Goal: Task Accomplishment & Management: Complete application form

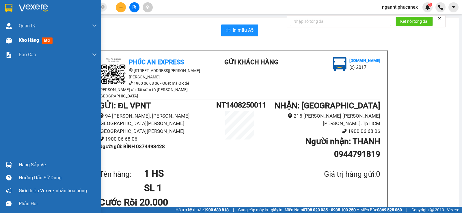
click at [39, 36] on div "Kho hàng mới" at bounding box center [58, 40] width 78 height 14
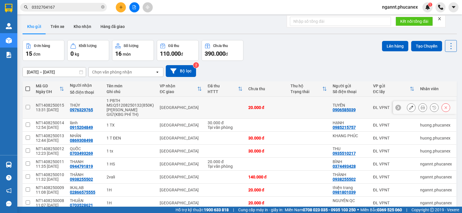
scroll to position [53, 0]
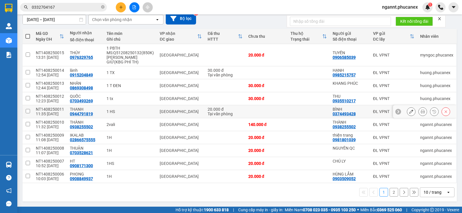
click at [409, 112] on icon at bounding box center [411, 112] width 4 height 4
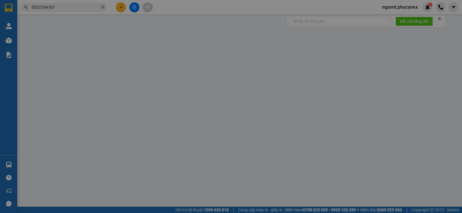
type input "0374493428"
type input "BÌNH"
type input "0944791819"
type input "THANH"
type input "20.000"
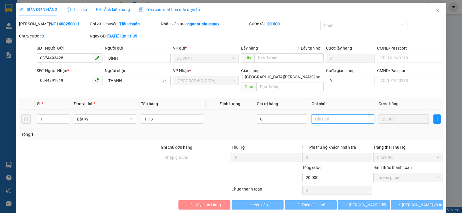
click at [352, 115] on input "text" at bounding box center [342, 119] width 62 height 9
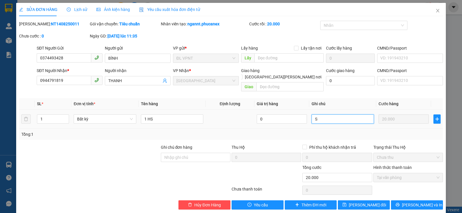
paste input "Ố"
paste input "ÁC"
click at [339, 115] on input "SỐ KHÁC: 0332876556" at bounding box center [342, 119] width 62 height 9
click at [352, 115] on input "SỐ KHÁC: 0332876556" at bounding box center [342, 119] width 62 height 9
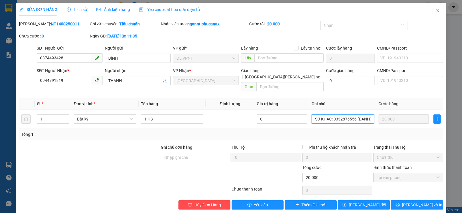
type input "SỐ KHÁC: 0332876556 (DANH)"
click at [415, 202] on span "[PERSON_NAME] và In" at bounding box center [422, 205] width 40 height 6
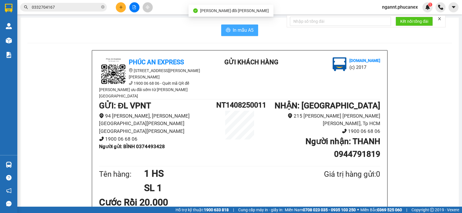
click at [230, 26] on button "In mẫu A5" at bounding box center [239, 31] width 37 height 12
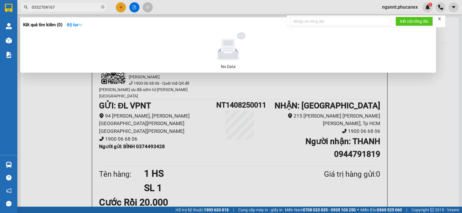
drag, startPoint x: 74, startPoint y: 9, endPoint x: 21, endPoint y: 9, distance: 52.8
click at [21, 9] on span "0332704167" at bounding box center [63, 7] width 87 height 9
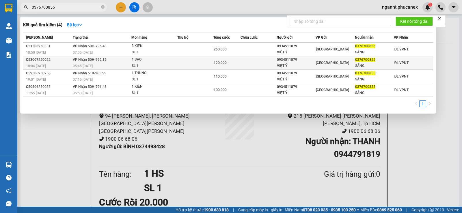
type input "0376700855"
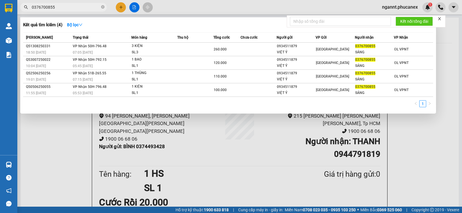
drag, startPoint x: 260, startPoint y: 63, endPoint x: 61, endPoint y: -5, distance: 210.1
click at [120, 7] on div at bounding box center [231, 106] width 462 height 213
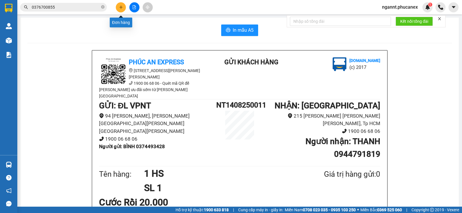
click at [121, 8] on icon "plus" at bounding box center [121, 6] width 0 height 3
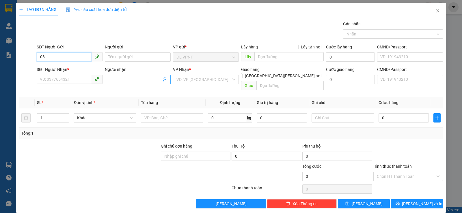
type input "0"
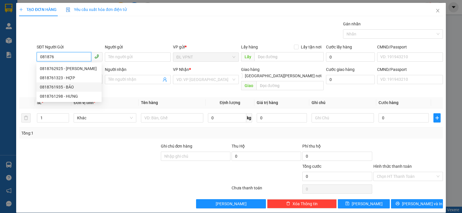
click at [68, 89] on div "0818761935 - BẢO" at bounding box center [69, 87] width 58 height 6
type input "0818761935"
type input "BẢO"
type input "0915640886"
type input "HỒNG - vp VT"
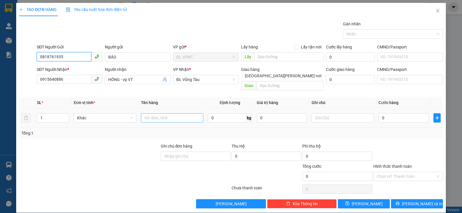
type input "0818761935"
drag, startPoint x: 181, startPoint y: 111, endPoint x: 172, endPoint y: 119, distance: 12.4
click at [180, 113] on input "text" at bounding box center [172, 117] width 62 height 9
type input "1T"
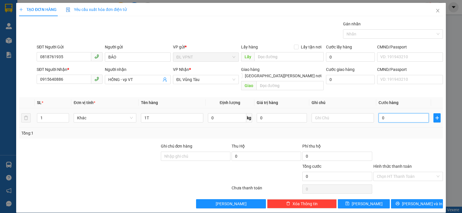
click at [381, 115] on input "0" at bounding box center [403, 117] width 50 height 9
type input "5"
type input "50"
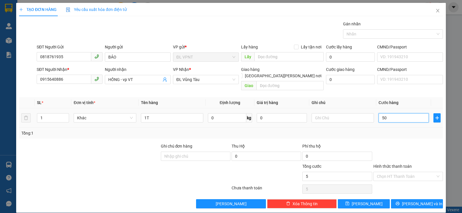
type input "50"
click at [383, 119] on td "50" at bounding box center [403, 117] width 55 height 19
type input "50.000"
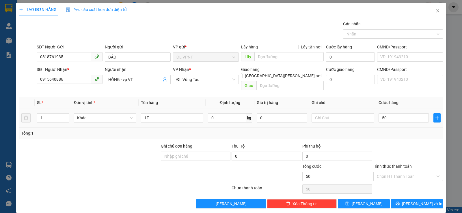
type input "50.000"
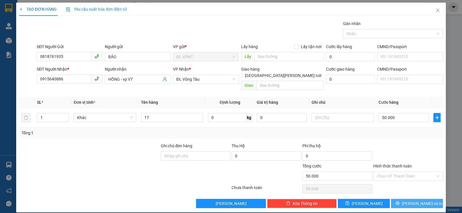
click at [413, 201] on span "[PERSON_NAME] và In" at bounding box center [422, 204] width 40 height 6
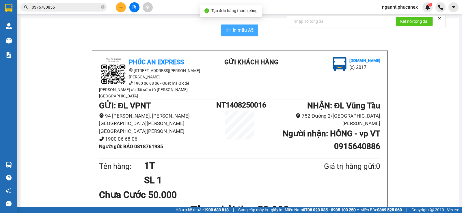
click at [248, 28] on span "In mẫu A5" at bounding box center [243, 30] width 21 height 7
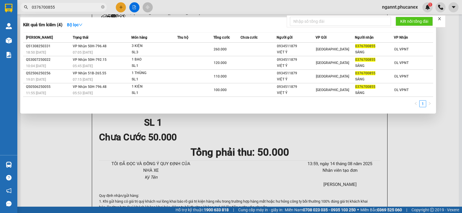
click at [60, 8] on input "0376700855" at bounding box center [66, 7] width 68 height 6
type input "0"
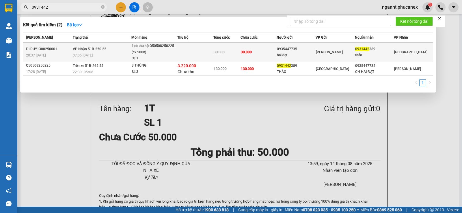
type input "0931442"
click at [168, 56] on div "SL: 1" at bounding box center [153, 58] width 43 height 6
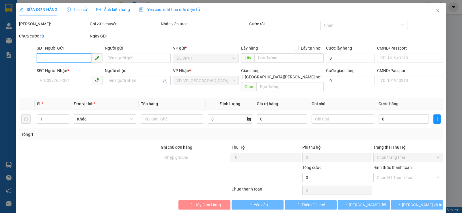
type input "0935447735"
type input "hai đạt"
type input "0931442389"
type input "thảo"
type input "30.000"
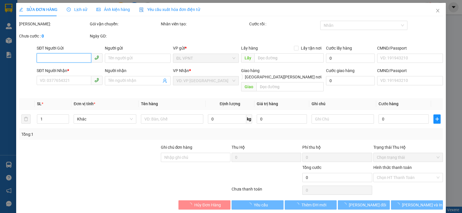
type input "30.000"
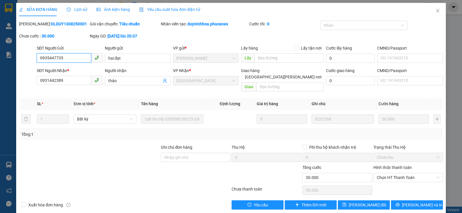
scroll to position [1, 0]
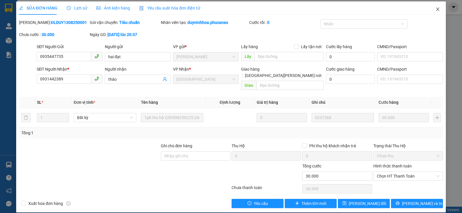
click at [435, 9] on icon "close" at bounding box center [437, 9] width 5 height 5
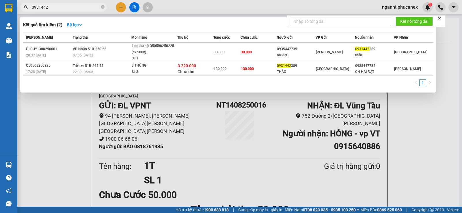
click at [81, 8] on input "0931442" at bounding box center [66, 7] width 68 height 6
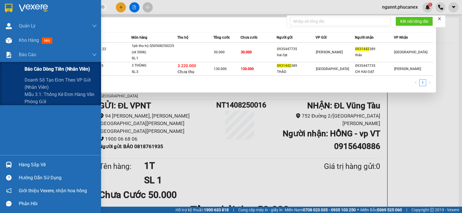
click at [30, 70] on span "Báo cáo dòng tiền (nhân viên)" at bounding box center [58, 69] width 66 height 7
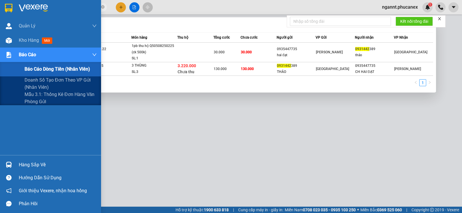
click at [61, 67] on span "Báo cáo dòng tiền (nhân viên)" at bounding box center [58, 69] width 66 height 7
click at [36, 65] on div "Báo cáo dòng tiền (nhân viên)" at bounding box center [61, 69] width 72 height 14
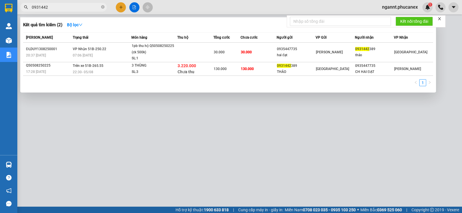
click at [440, 19] on icon "close" at bounding box center [439, 19] width 4 height 4
click at [120, 7] on div at bounding box center [231, 106] width 462 height 213
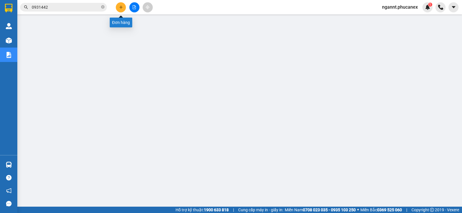
click at [120, 10] on button at bounding box center [121, 7] width 10 height 10
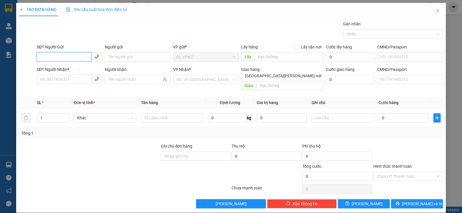
click at [74, 58] on input "SĐT Người Gửi" at bounding box center [64, 56] width 55 height 9
click at [54, 70] on div "0966652966 - HIỆP" at bounding box center [69, 69] width 58 height 6
type input "0966652966"
type input "HIỆP"
type input "0938864268"
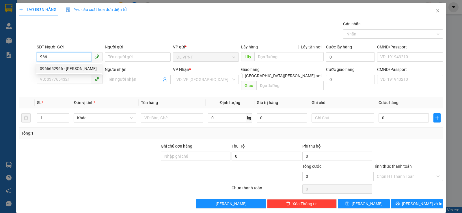
type input "EUROSUN"
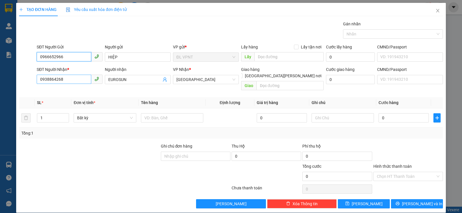
type input "0966652966"
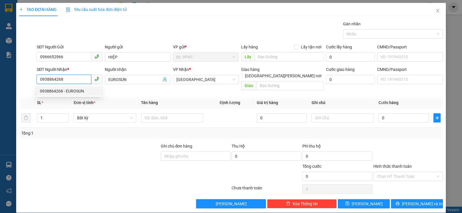
drag, startPoint x: 63, startPoint y: 78, endPoint x: 28, endPoint y: 83, distance: 35.5
click at [28, 83] on div "SĐT Người Nhận * 0938864268 Người nhận EUROSUN VP Nhận * ĐL Quận 5 Giao hàng Gi…" at bounding box center [230, 79] width 425 height 27
click at [65, 93] on div "0906330993 - VŨ" at bounding box center [69, 91] width 58 height 6
type input "0906330993"
type input "VŨ"
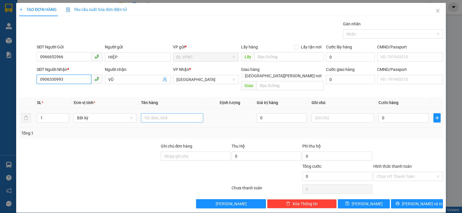
type input "0906330993"
click at [178, 113] on input "text" at bounding box center [172, 117] width 62 height 9
type input "1h"
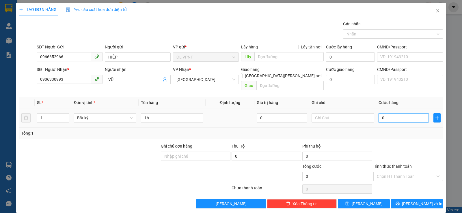
click at [402, 114] on input "0" at bounding box center [403, 117] width 50 height 9
type input "2"
type input "20"
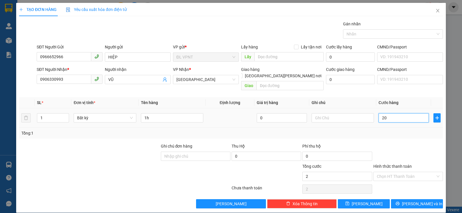
type input "20"
click at [403, 130] on div "Tổng: 1" at bounding box center [230, 133] width 419 height 6
type input "20.000"
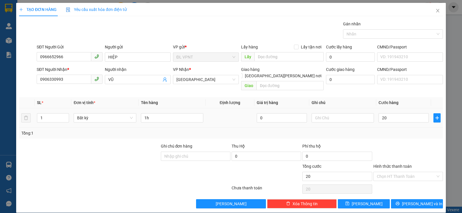
type input "20.000"
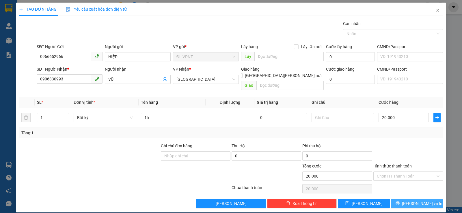
click at [398, 199] on button "[PERSON_NAME] và In" at bounding box center [417, 203] width 52 height 9
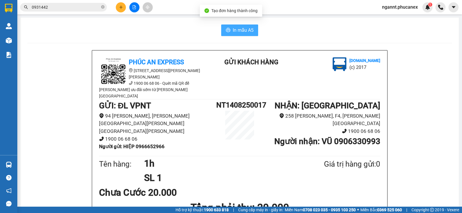
click at [238, 31] on span "In mẫu A5" at bounding box center [243, 30] width 21 height 7
click at [412, 10] on span "ngannt.phucanex" at bounding box center [399, 6] width 45 height 7
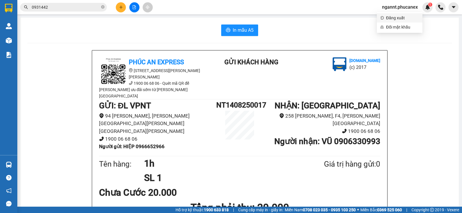
click at [403, 18] on span "Đăng xuất" at bounding box center [402, 18] width 33 height 6
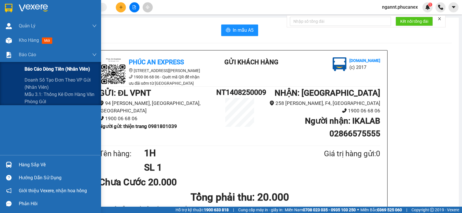
click at [25, 63] on div "Báo cáo dòng tiền (nhân viên)" at bounding box center [61, 69] width 72 height 14
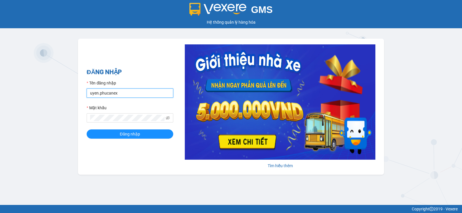
click at [119, 92] on input "uyen.phucanex" at bounding box center [130, 93] width 87 height 9
drag, startPoint x: 120, startPoint y: 92, endPoint x: 85, endPoint y: 97, distance: 35.3
click at [85, 97] on div "ĐĂNG NHẬP Tên đăng nhập uyen.phucanex Mật khẩu Đăng nhập Tìm hiểu thêm" at bounding box center [231, 107] width 306 height 136
type input "phuong.phucanex"
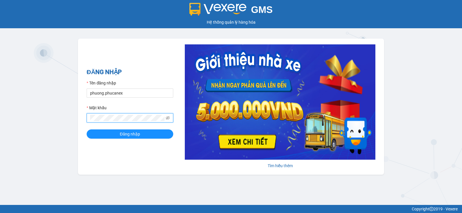
click at [80, 121] on div "ĐĂNG NHẬP Tên đăng nhập phuong.phucanex Mật khẩu Đăng nhập Tìm hiểu thêm" at bounding box center [231, 107] width 306 height 136
click at [87, 130] on button "Đăng nhập" at bounding box center [130, 134] width 87 height 9
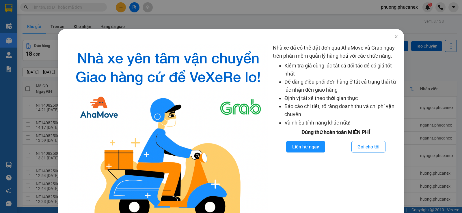
click at [10, 68] on div "Nhà xe đã có thể đặt đơn qua AhaMove và Grab ngay trên phần mềm quản lý hàng ho…" at bounding box center [231, 106] width 462 height 213
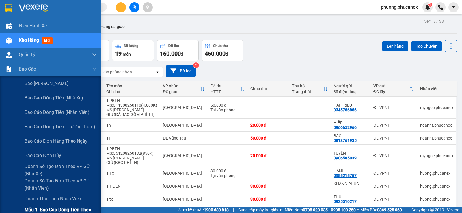
click at [48, 207] on span "Mẫu 1: Báo cáo dòng tiền theo nhân viên" at bounding box center [61, 213] width 72 height 14
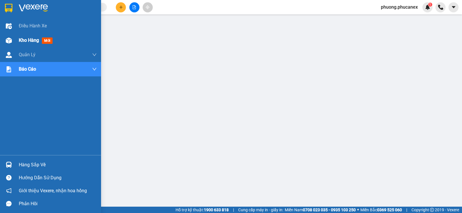
click at [29, 39] on span "Kho hàng" at bounding box center [29, 40] width 20 height 5
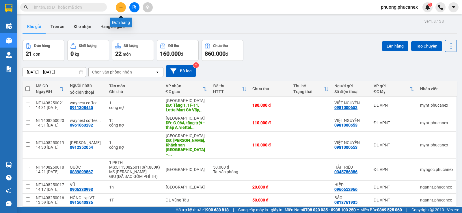
click at [122, 7] on icon "plus" at bounding box center [121, 7] width 4 height 4
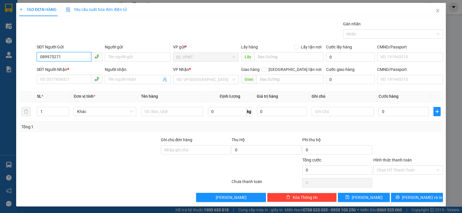
type input "0899752717"
click at [67, 70] on div "0899752717 - Phúc" at bounding box center [69, 69] width 58 height 6
type input "Phúc"
type input "0919040932"
type input "tài"
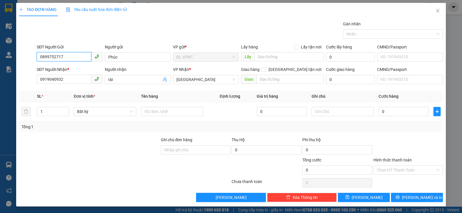
type input "0899752717"
drag, startPoint x: 35, startPoint y: 87, endPoint x: 20, endPoint y: 88, distance: 14.2
click at [29, 88] on div "Transit Pickup Surcharge Ids Transit Deliver Surcharge Ids Transit Deliver Surc…" at bounding box center [231, 112] width 424 height 182
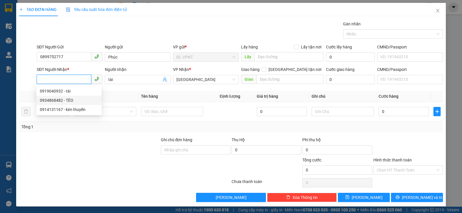
click at [58, 99] on div "0934868482 - TÈO" at bounding box center [69, 100] width 58 height 6
type input "0934868482"
type input "TÈO"
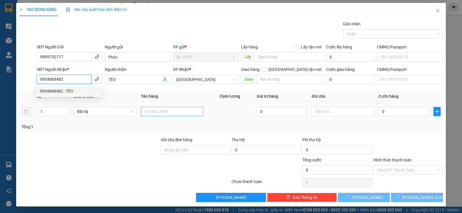
type input "0934868482"
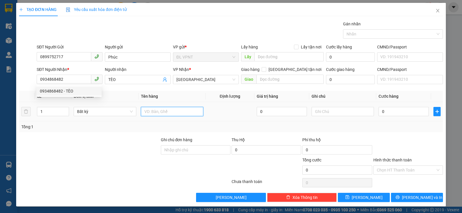
click at [150, 113] on input "text" at bounding box center [172, 111] width 62 height 9
type input "6 t"
click at [52, 112] on input "1" at bounding box center [52, 111] width 31 height 9
type input "6"
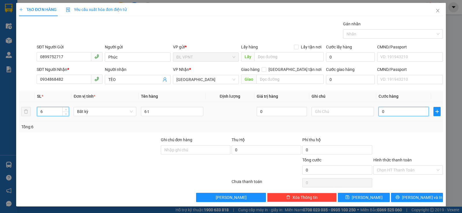
click at [385, 113] on input "0" at bounding box center [403, 111] width 50 height 9
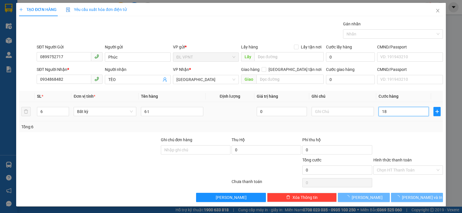
type input "180"
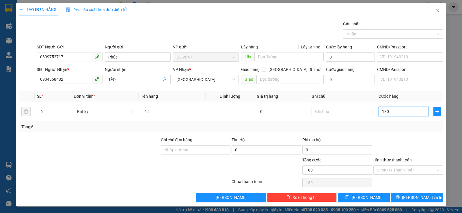
type input "180"
click at [390, 171] on input "Hình thức thanh toán" at bounding box center [406, 170] width 59 height 9
type input "180.000"
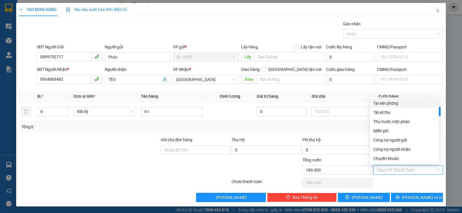
click at [392, 103] on div "Tại văn phòng" at bounding box center [404, 103] width 62 height 6
type input "0"
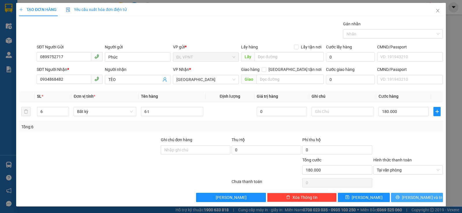
click at [403, 194] on button "[PERSON_NAME] và In" at bounding box center [417, 197] width 52 height 9
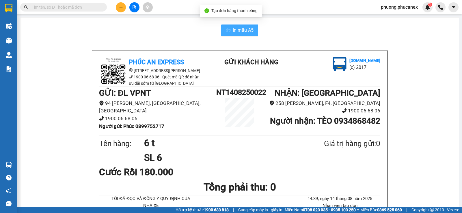
click at [227, 35] on button "In mẫu A5" at bounding box center [239, 31] width 37 height 12
click at [236, 30] on span "In mẫu A5" at bounding box center [243, 30] width 21 height 7
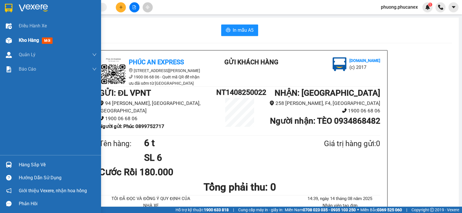
click at [23, 40] on span "Kho hàng" at bounding box center [29, 40] width 20 height 5
click at [24, 40] on span "Kho hàng" at bounding box center [29, 40] width 20 height 5
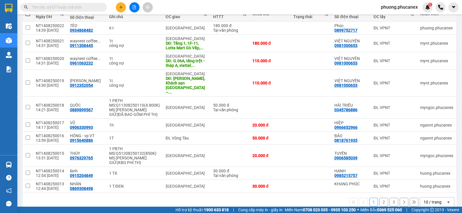
scroll to position [76, 0]
click at [428, 199] on div "10 / trang" at bounding box center [432, 202] width 18 height 6
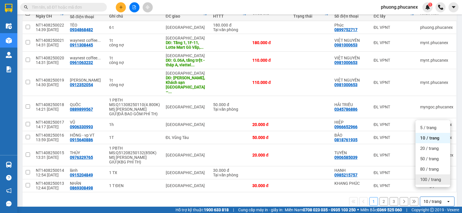
click at [426, 179] on span "100 / trang" at bounding box center [430, 180] width 21 height 6
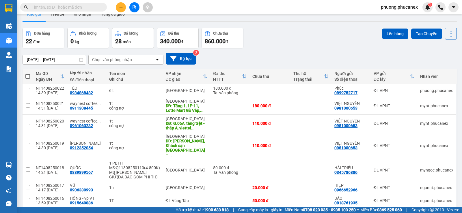
scroll to position [0, 0]
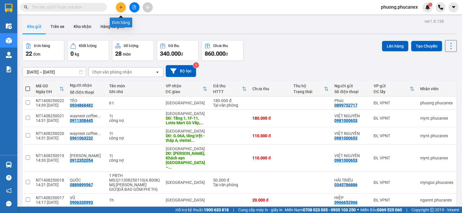
click at [122, 7] on icon "plus" at bounding box center [121, 7] width 4 height 4
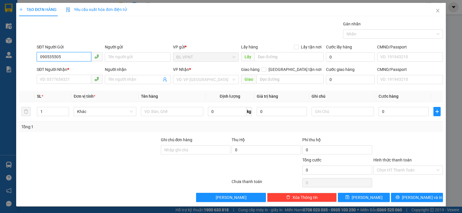
type input "0905355059"
click at [74, 68] on div "0905355059 - THẠCH" at bounding box center [69, 69] width 58 height 6
type input "THẠCH"
type input "0916949423"
type input "NAM"
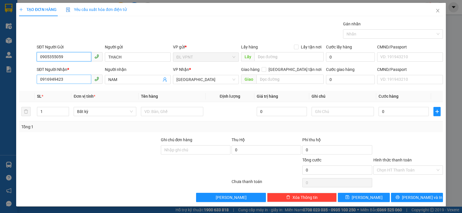
type input "0905355059"
click at [69, 81] on input "0916949423" at bounding box center [64, 79] width 55 height 9
type input "0"
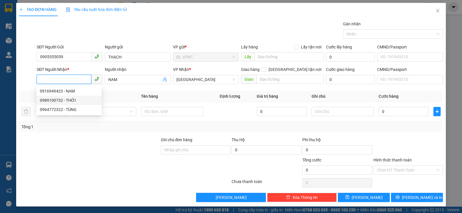
click at [61, 98] on div "0989100732 - THỜI" at bounding box center [69, 100] width 58 height 6
type input "0989100732"
type input "THỜI"
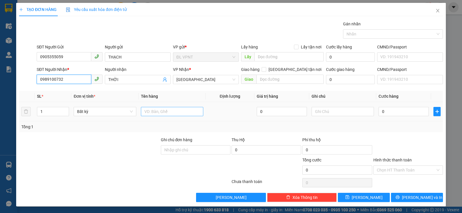
type input "0989100732"
click at [155, 112] on input "text" at bounding box center [172, 111] width 62 height 9
type input "1 pb"
click at [383, 111] on input "0" at bounding box center [403, 111] width 50 height 9
type input "2"
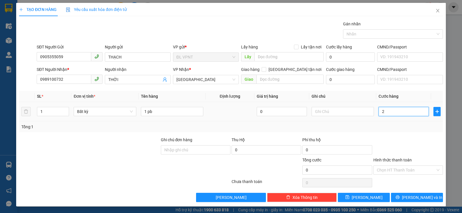
type input "2"
type input "20"
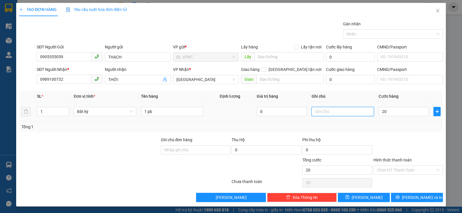
click at [316, 109] on input "text" at bounding box center [342, 111] width 62 height 9
type input "20.000"
click at [321, 111] on input "mb:" at bounding box center [342, 111] width 62 height 9
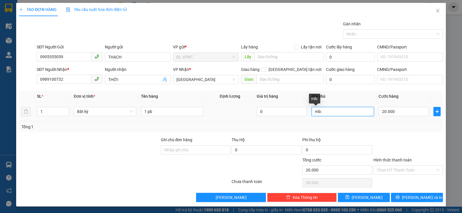
paste input "[DATE] 15:10"
type input "mb:[DATE] 15:10"
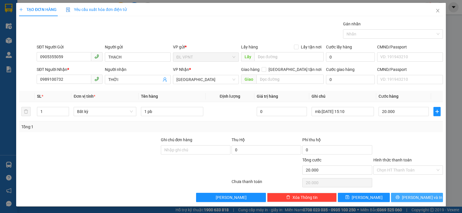
click at [406, 197] on button "[PERSON_NAME] và In" at bounding box center [417, 197] width 52 height 9
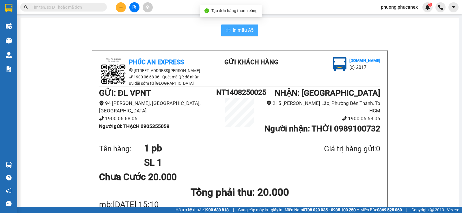
click at [243, 26] on button "In mẫu A5" at bounding box center [239, 31] width 37 height 12
click at [36, 8] on input "text" at bounding box center [66, 7] width 68 height 6
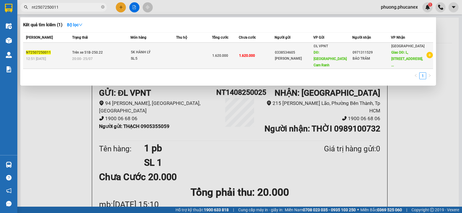
type input "nt2507250011"
click at [359, 56] on div "BẢO TRÂM" at bounding box center [371, 59] width 38 height 6
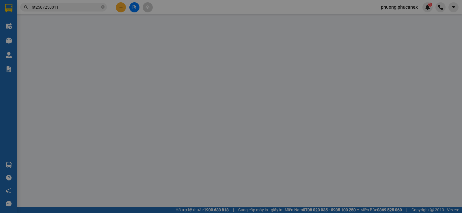
type input "0338534605"
type input "[PERSON_NAME]"
type input "[GEOGRAPHIC_DATA] Cam Ranh"
type input "300.000"
type input "0971311529"
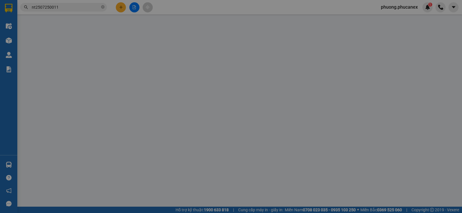
type input "BẢO TRÂM"
type input "L, [STREET_ADDRESS][PERSON_NAME][PERSON_NAME] Duc City, [GEOGRAPHIC_DATA]."
type input "450.000"
type input "1.620.000"
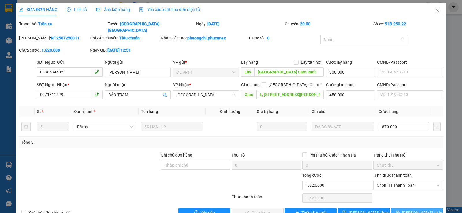
click at [411, 210] on span "[PERSON_NAME] và In" at bounding box center [422, 213] width 40 height 6
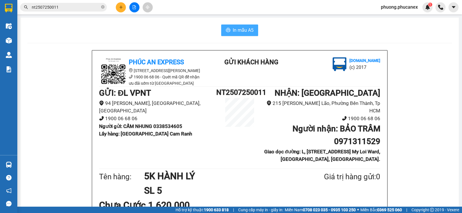
click at [242, 31] on span "In mẫu A5" at bounding box center [243, 30] width 21 height 7
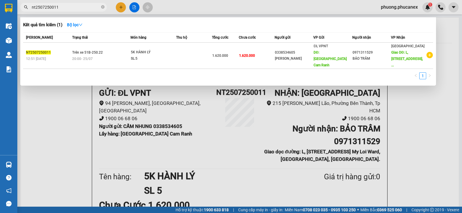
click at [60, 7] on input "nt2507250011" at bounding box center [66, 7] width 68 height 6
drag, startPoint x: 60, startPoint y: 7, endPoint x: 24, endPoint y: 8, distance: 36.4
click at [24, 8] on span "nt2507250011" at bounding box center [63, 7] width 87 height 9
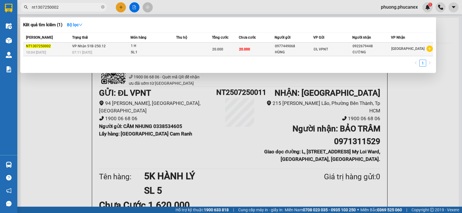
type input "nt1307250002"
click at [281, 50] on div "HÙNG" at bounding box center [294, 52] width 38 height 6
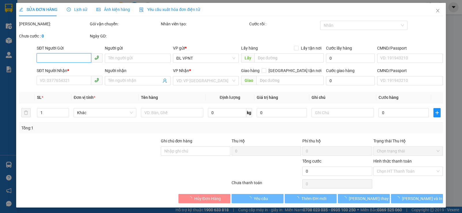
type input "0977449068"
type input "HÙNG"
type input "0922679448"
type input "CƯỜNG"
type input "20.000"
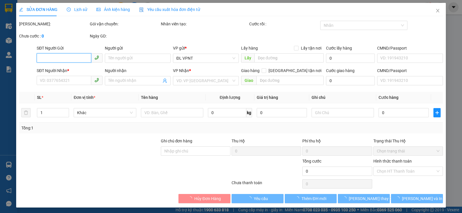
type input "20.000"
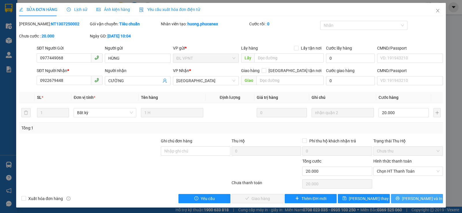
drag, startPoint x: 411, startPoint y: 197, endPoint x: 410, endPoint y: 192, distance: 5.1
click at [411, 196] on span "[PERSON_NAME] và In" at bounding box center [422, 199] width 40 height 6
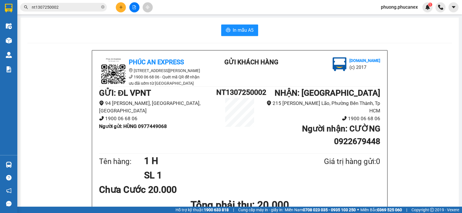
drag, startPoint x: 127, startPoint y: 31, endPoint x: 130, endPoint y: 33, distance: 3.4
click at [127, 31] on div "In mẫu A5" at bounding box center [239, 31] width 424 height 12
click at [119, 6] on icon "plus" at bounding box center [121, 7] width 4 height 4
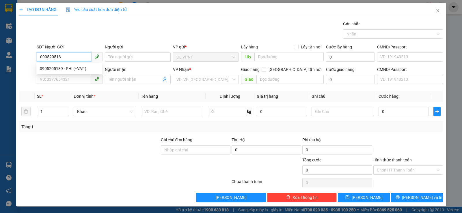
type input "0905205139"
click at [62, 69] on div "0905205139 - PHI (+VAT )" at bounding box center [69, 69] width 58 height 6
type input "PHI (+VAT )"
type input "0905390055"
type input "[PERSON_NAME]"
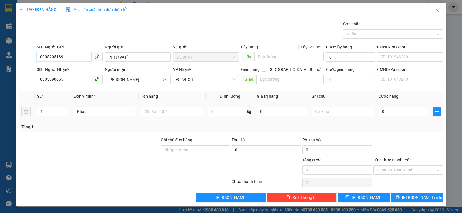
type input "0905205139"
click at [158, 115] on input "text" at bounding box center [172, 111] width 62 height 9
type input "1 t"
click at [396, 112] on input "0" at bounding box center [403, 111] width 50 height 9
type input "3"
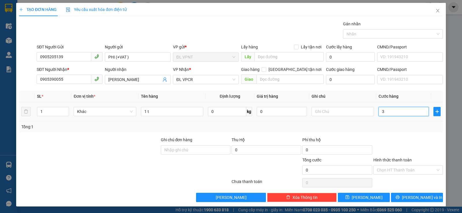
type input "3"
type input "30"
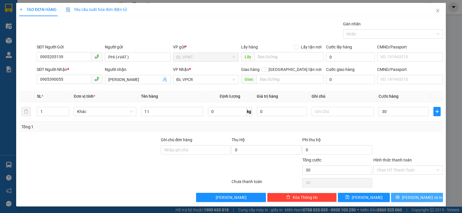
click at [406, 197] on button "[PERSON_NAME] và In" at bounding box center [417, 197] width 52 height 9
type input "30.000"
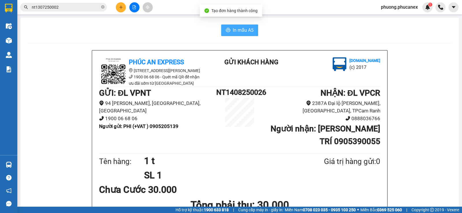
click at [229, 26] on button "In mẫu A5" at bounding box center [239, 31] width 37 height 12
click at [101, 35] on div "In mẫu A5" at bounding box center [239, 31] width 424 height 12
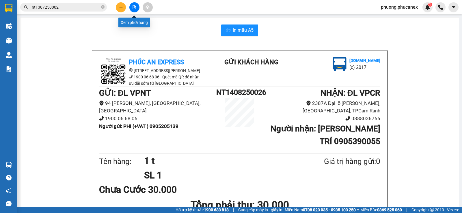
click at [121, 5] on icon "plus" at bounding box center [121, 7] width 4 height 4
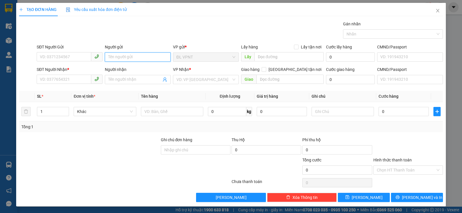
click at [113, 61] on input "Người gửi" at bounding box center [138, 57] width 66 height 9
paste input "ịn"
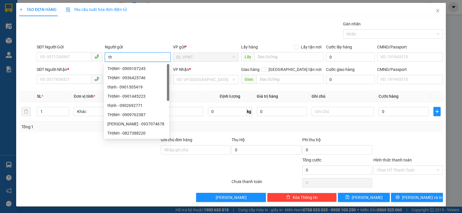
paste input "inhj"
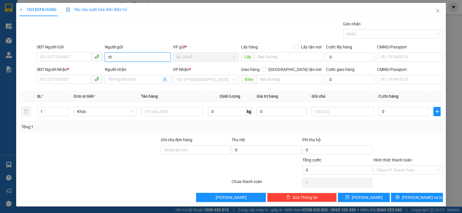
type input "t"
click at [65, 57] on input "SĐT Người Gửi" at bounding box center [64, 56] width 55 height 9
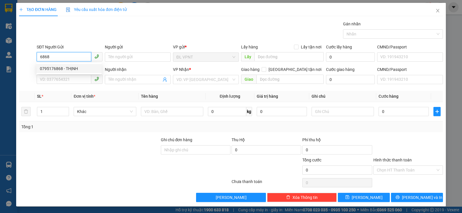
click at [61, 68] on div "0795176868 - THỊNH" at bounding box center [69, 69] width 58 height 6
type input "0795176868"
type input "THỊNH"
type input "0905872201"
type input "hà"
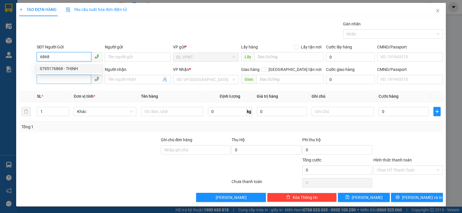
type input "2 [PERSON_NAME] thắng p.bến n ghé q1"
type input "50.000"
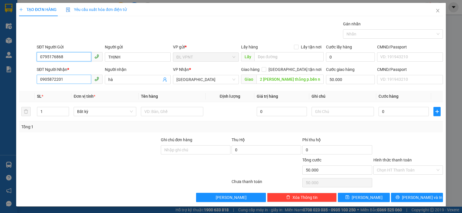
type input "0795176868"
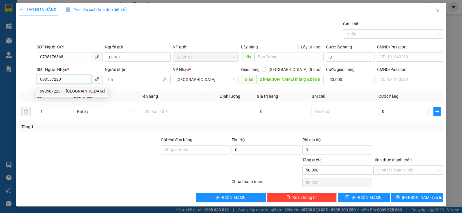
drag, startPoint x: 68, startPoint y: 80, endPoint x: 21, endPoint y: 85, distance: 47.4
click at [21, 85] on div "SĐT Người Nhận * 0905872201 Người nhận hà VP Nhận * [GEOGRAPHIC_DATA] tận nơi G…" at bounding box center [230, 76] width 425 height 20
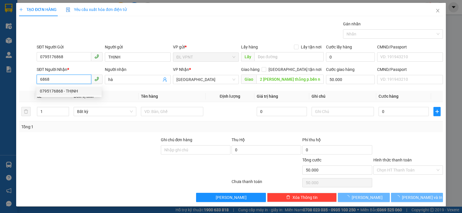
click at [48, 90] on div "0795176868 - THỊNH" at bounding box center [69, 91] width 58 height 6
type input "0795176868"
type input "THỊNH"
type input "0"
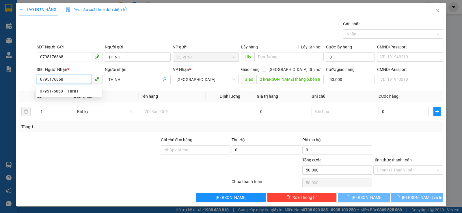
type input "0"
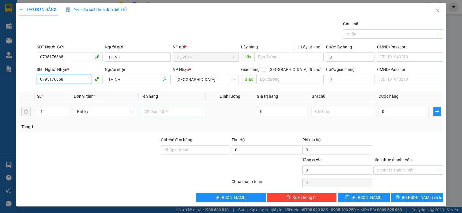
type input "0795176868"
click at [159, 114] on input "text" at bounding box center [172, 111] width 62 height 9
paste input "â"
click at [149, 113] on input "3 vây" at bounding box center [172, 111] width 62 height 9
type input "3 cây"
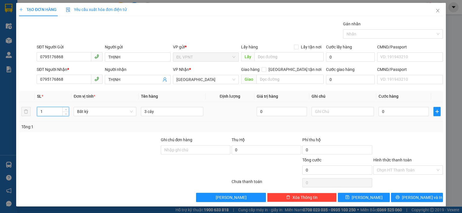
click at [54, 109] on input "1" at bounding box center [52, 111] width 31 height 9
type input "3"
click at [388, 114] on input "0" at bounding box center [403, 111] width 50 height 9
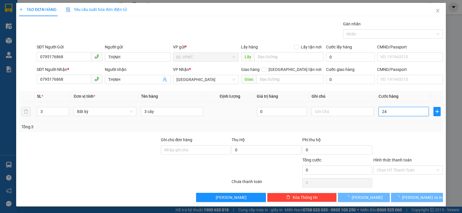
type input "240"
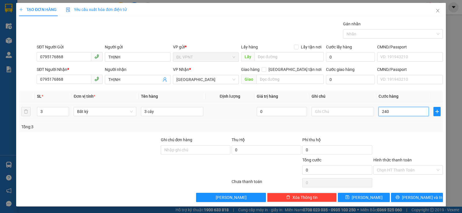
type input "240"
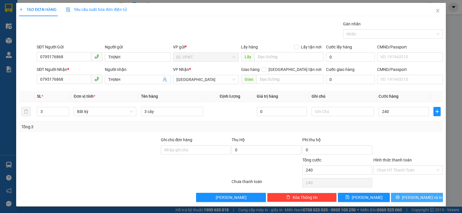
click at [406, 194] on button "[PERSON_NAME] và In" at bounding box center [417, 197] width 52 height 9
type input "240.000"
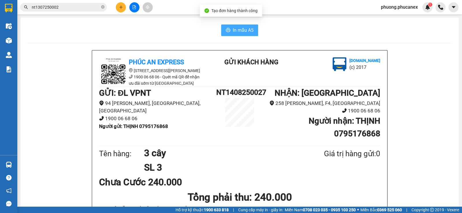
click at [244, 25] on button "In mẫu A5" at bounding box center [239, 31] width 37 height 12
click at [117, 5] on button at bounding box center [121, 7] width 10 height 10
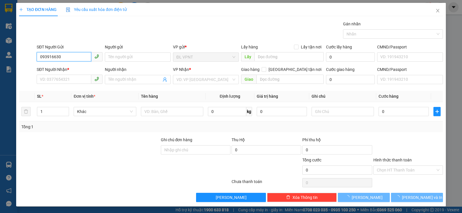
type input "0939166300"
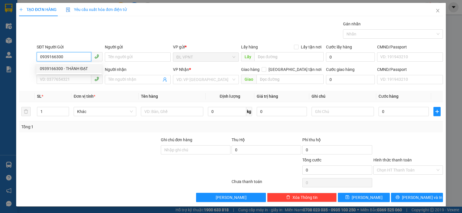
click at [76, 70] on div "0939166300 - THÀNH ĐẠT" at bounding box center [69, 69] width 58 height 6
type input "THÀNH ĐẠT"
type input "0816469969"
type input "TIÊN - VPVT"
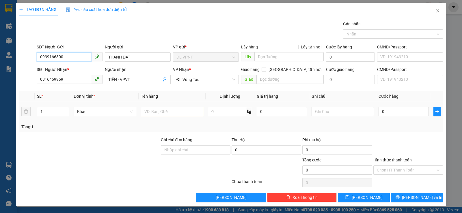
type input "0939166300"
click at [160, 112] on input "text" at bounding box center [172, 111] width 62 height 9
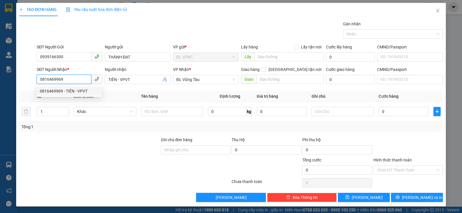
drag, startPoint x: 65, startPoint y: 80, endPoint x: 32, endPoint y: 81, distance: 32.6
click at [32, 81] on div "SĐT Người Nhận * 0816469969 Người nhận TIÊN - VPVT VP Nhận * ĐL Vũng Tàu Giao…" at bounding box center [230, 76] width 425 height 20
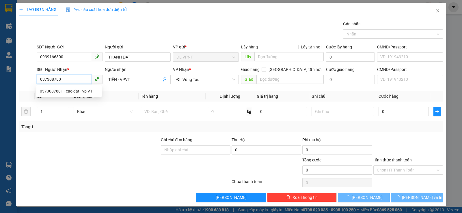
type input "0373087801"
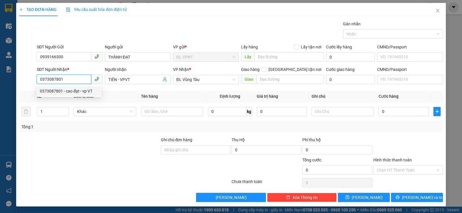
click at [76, 92] on div "0373087801 - cao đạt - vp VT" at bounding box center [69, 91] width 58 height 6
type input "cao đạt - vp VT"
type input "0373087801"
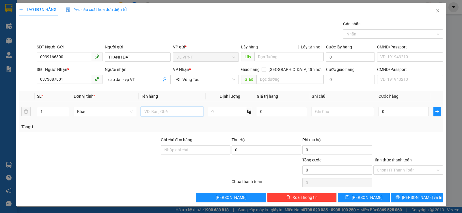
click at [160, 112] on input "text" at bounding box center [172, 111] width 62 height 9
type input "1 tx"
click at [385, 113] on input "0" at bounding box center [403, 111] width 50 height 9
type input "7"
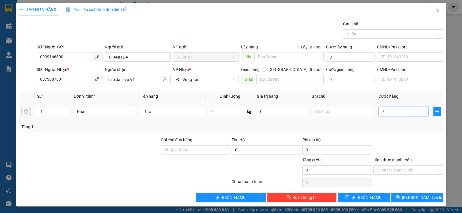
type input "7"
type input "70"
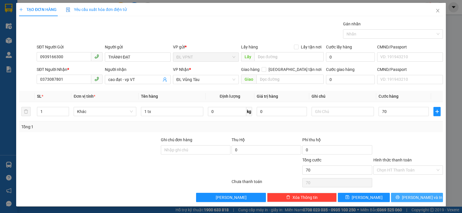
drag, startPoint x: 415, startPoint y: 200, endPoint x: 320, endPoint y: 73, distance: 158.6
click at [415, 200] on span "[PERSON_NAME] và In" at bounding box center [422, 197] width 40 height 6
type input "70.000"
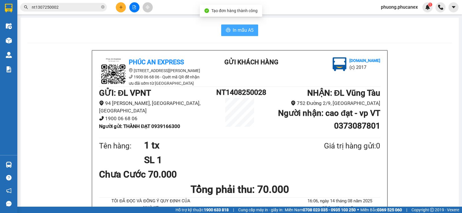
click at [226, 31] on icon "printer" at bounding box center [228, 30] width 4 height 4
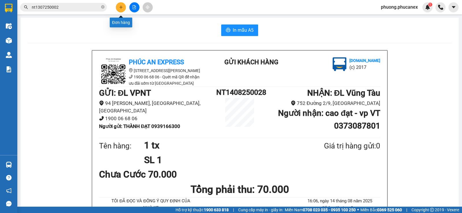
click at [125, 6] on button at bounding box center [121, 7] width 10 height 10
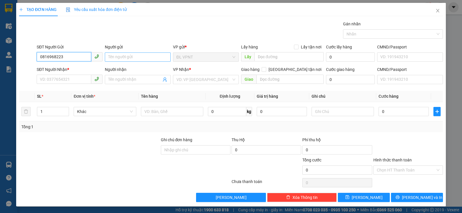
type input "0816968223"
click at [115, 58] on input "Người gửi" at bounding box center [138, 57] width 66 height 9
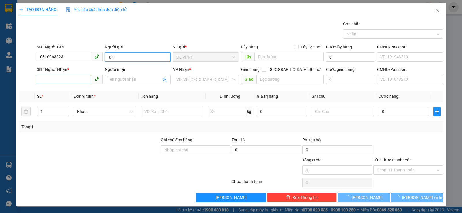
type input "lan"
click at [57, 77] on input "SĐT Người Nhận *" at bounding box center [64, 79] width 55 height 9
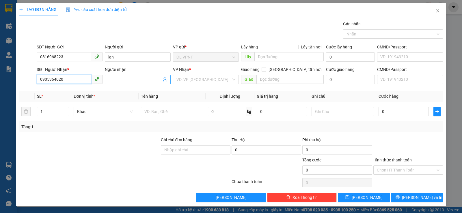
type input "0905364020"
click at [117, 78] on input "Người nhận" at bounding box center [134, 79] width 53 height 6
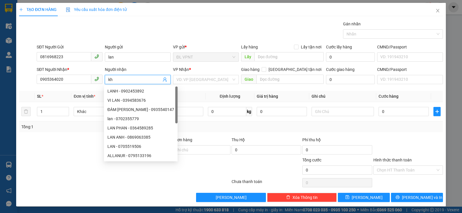
paste input "ánh"
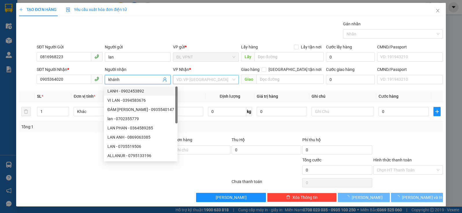
type input "khánh"
click at [187, 81] on input "search" at bounding box center [203, 79] width 55 height 9
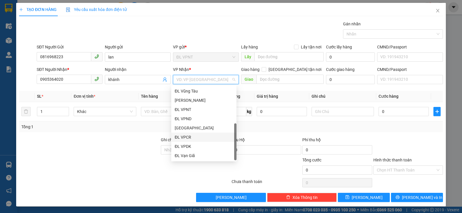
scroll to position [9, 0]
drag, startPoint x: 188, startPoint y: 154, endPoint x: 159, endPoint y: 115, distance: 47.7
click at [187, 154] on div "[GEOGRAPHIC_DATA]" at bounding box center [204, 156] width 58 height 6
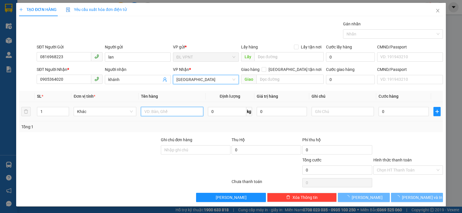
click at [156, 111] on input "text" at bounding box center [172, 111] width 62 height 9
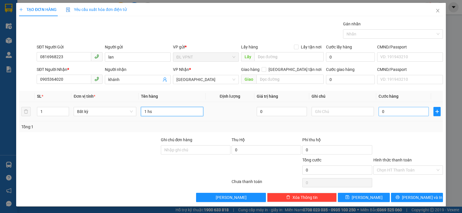
type input "1 hs"
click at [389, 112] on input "0" at bounding box center [403, 111] width 50 height 9
type input "2"
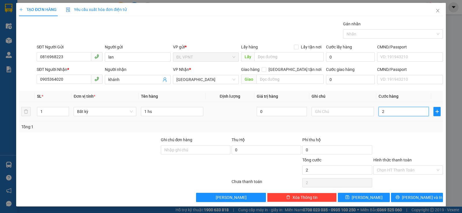
type input "20"
click at [388, 170] on input "Hình thức thanh toán" at bounding box center [406, 170] width 59 height 9
type input "20.000"
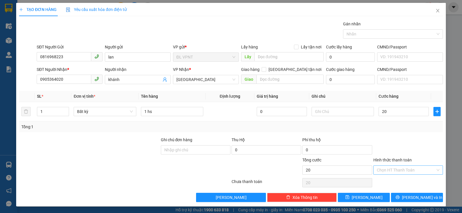
type input "20.000"
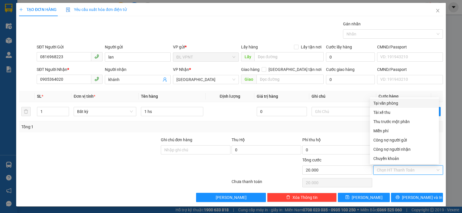
click at [383, 102] on div "Tại văn phòng" at bounding box center [404, 103] width 62 height 6
type input "0"
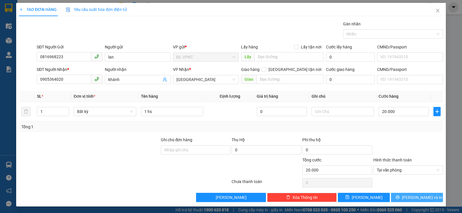
click at [404, 195] on button "[PERSON_NAME] và In" at bounding box center [417, 197] width 52 height 9
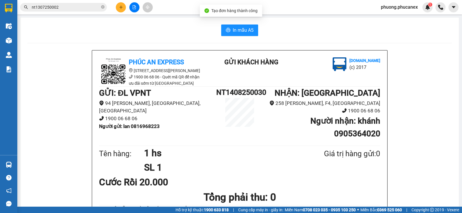
click at [218, 28] on div "In mẫu A5" at bounding box center [239, 31] width 424 height 12
click at [229, 27] on button "In mẫu A5" at bounding box center [239, 31] width 37 height 12
click at [116, 5] on div at bounding box center [134, 7] width 43 height 10
click at [118, 5] on button at bounding box center [121, 7] width 10 height 10
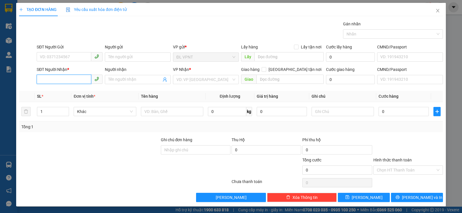
click at [81, 78] on input "SĐT Người Nhận *" at bounding box center [64, 79] width 55 height 9
type input "0908996625"
click at [111, 80] on input "Người nhận" at bounding box center [134, 79] width 53 height 6
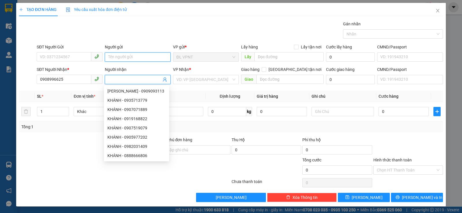
click at [115, 58] on input "Người gửi" at bounding box center [138, 57] width 66 height 9
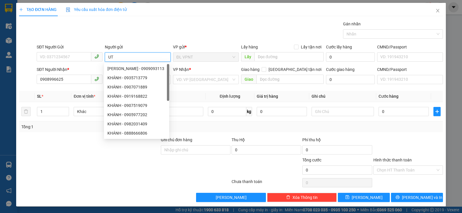
type input "U"
paste input "ÚT"
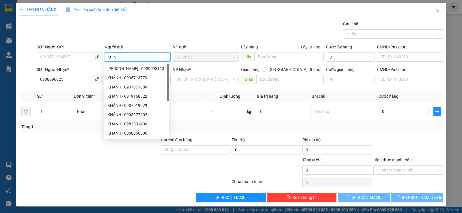
paste input "Â"
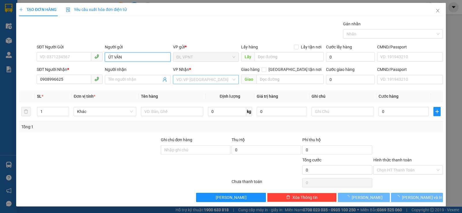
type input "ÚT VÂN"
drag, startPoint x: 195, startPoint y: 77, endPoint x: 204, endPoint y: 112, distance: 36.3
click at [195, 76] on input "search" at bounding box center [203, 79] width 55 height 9
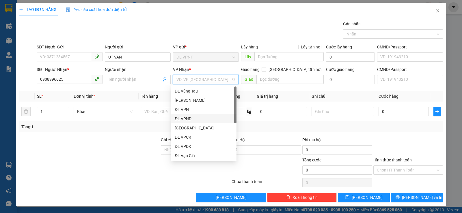
scroll to position [9, 0]
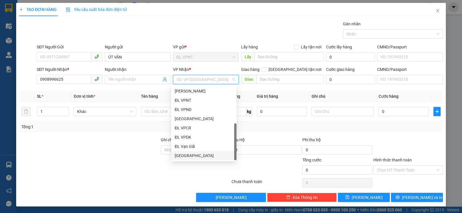
click at [190, 155] on div "[GEOGRAPHIC_DATA]" at bounding box center [204, 156] width 58 height 6
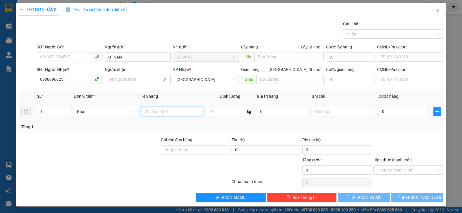
click at [161, 111] on input "text" at bounding box center [172, 111] width 62 height 9
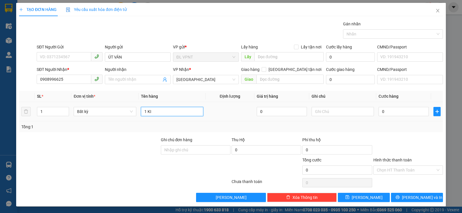
paste input "Ê"
paste input "ỆN"
type input "1 KIỆN"
click at [400, 112] on input "0" at bounding box center [403, 111] width 50 height 9
type input "3"
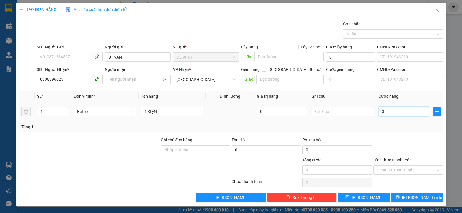
type input "3"
type input "30"
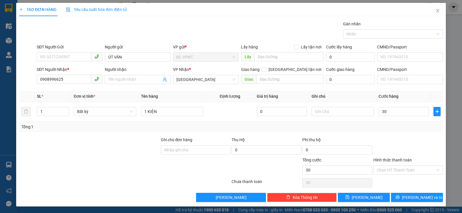
click at [329, 122] on div "Tổng: 1" at bounding box center [231, 126] width 424 height 11
type input "30.000"
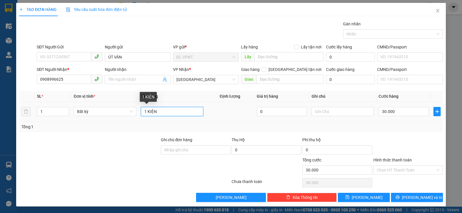
drag, startPoint x: 172, startPoint y: 111, endPoint x: 164, endPoint y: 115, distance: 8.5
click at [171, 111] on input "1 KIỆN" at bounding box center [172, 111] width 62 height 9
paste input "ỤC"
type input "1 CỤC"
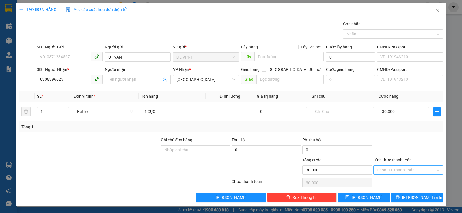
click at [393, 170] on input "Hình thức thanh toán" at bounding box center [406, 170] width 59 height 9
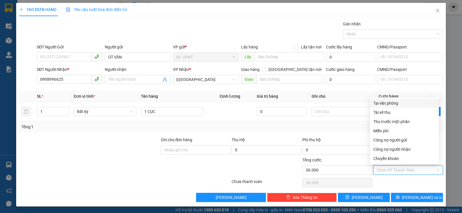
click at [393, 103] on div "Tại văn phòng" at bounding box center [404, 103] width 62 height 6
type input "0"
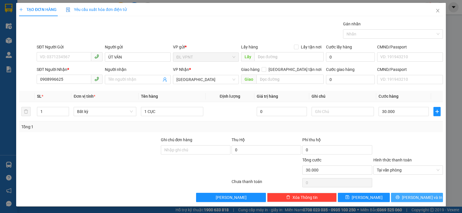
click at [399, 197] on icon "printer" at bounding box center [397, 198] width 4 height 4
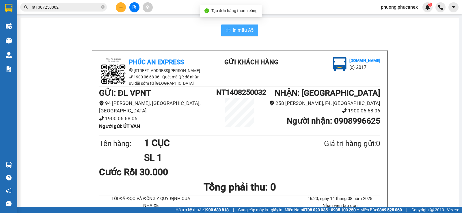
click at [233, 31] on span "In mẫu A5" at bounding box center [243, 30] width 21 height 7
click at [121, 4] on button at bounding box center [121, 7] width 10 height 10
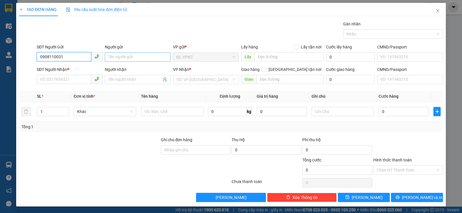
type input "0908110031"
click at [137, 55] on input "Người gửi" at bounding box center [138, 57] width 66 height 9
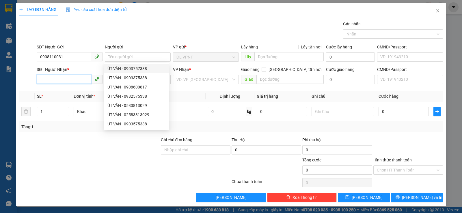
click at [56, 80] on input "SĐT Người Nhận *" at bounding box center [64, 79] width 55 height 9
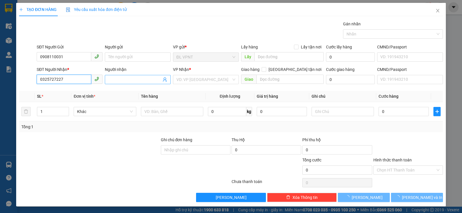
type input "0325727227"
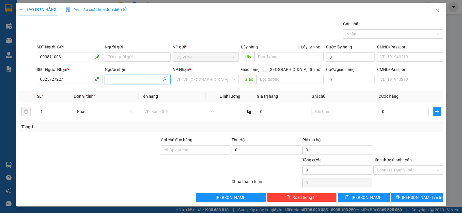
click at [114, 77] on input "Người nhận" at bounding box center [134, 79] width 53 height 6
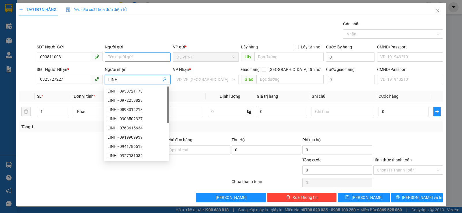
type input "LINH"
click at [118, 54] on input "Người gửi" at bounding box center [138, 57] width 66 height 9
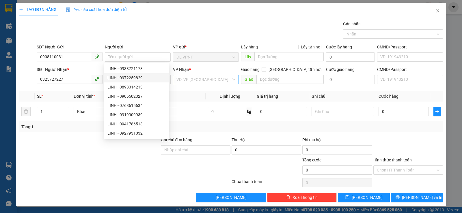
click at [221, 81] on input "search" at bounding box center [203, 79] width 55 height 9
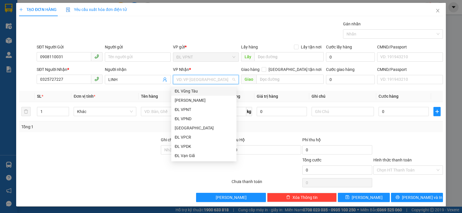
drag, startPoint x: 190, startPoint y: 92, endPoint x: 143, endPoint y: 71, distance: 50.6
click at [190, 91] on div "ĐL Vũng Tàu" at bounding box center [204, 91] width 58 height 6
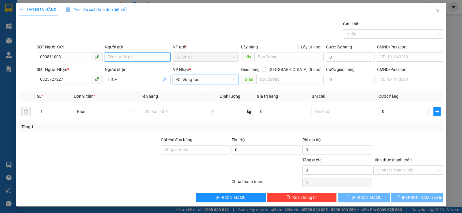
click at [122, 57] on input "Người gửi" at bounding box center [138, 57] width 66 height 9
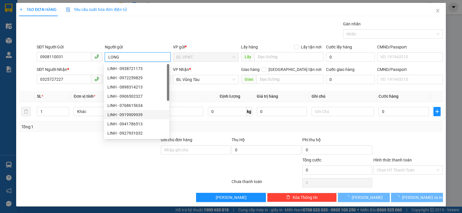
type input "LONG"
click at [193, 96] on th "Tên hàng" at bounding box center [172, 96] width 67 height 11
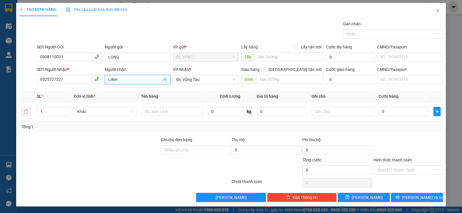
click at [130, 80] on input "LINH" at bounding box center [134, 79] width 53 height 6
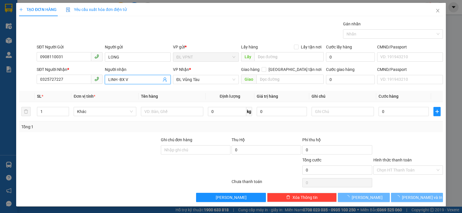
paste input "ŨNG"
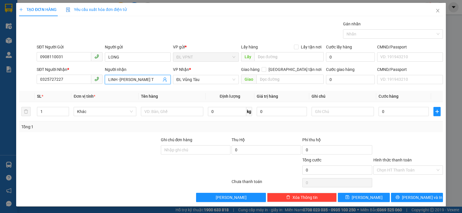
paste input "ÀU"
type input "LINH -BX VŨNG TÀU"
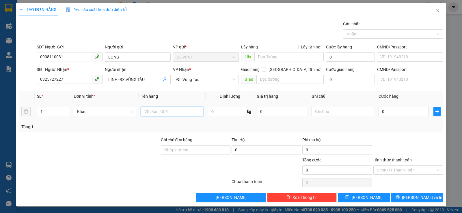
click at [167, 109] on input "text" at bounding box center [172, 111] width 62 height 9
type input "1 PB"
click at [398, 111] on input "0" at bounding box center [403, 111] width 50 height 9
type input "3"
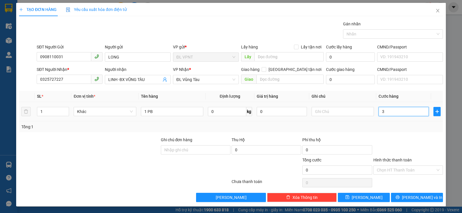
type input "3"
type input "30"
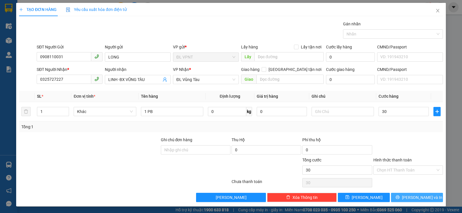
click at [412, 198] on span "[PERSON_NAME] và In" at bounding box center [422, 197] width 40 height 6
type input "30.000"
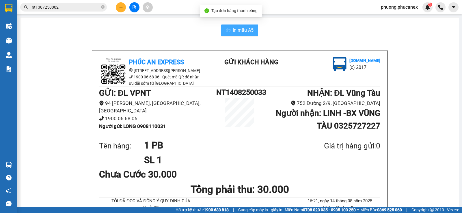
click at [240, 30] on span "In mẫu A5" at bounding box center [243, 30] width 21 height 7
click at [233, 31] on span "In mẫu A5" at bounding box center [243, 30] width 21 height 7
click at [117, 4] on button at bounding box center [121, 7] width 10 height 10
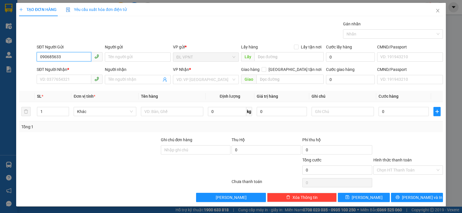
click at [52, 56] on input "090685633" at bounding box center [64, 56] width 55 height 9
click at [66, 57] on input "0906855633" at bounding box center [64, 56] width 55 height 9
click at [56, 56] on input "0906855633" at bounding box center [64, 56] width 55 height 9
type input "0906850633"
click at [64, 67] on div "0906850633 - quy" at bounding box center [69, 69] width 58 height 6
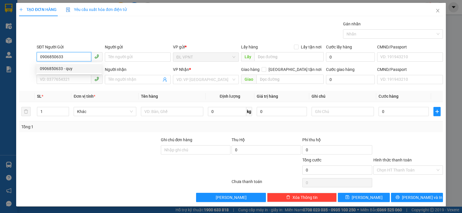
type input "quy"
type input "0981024440"
type input "PHƯỢNG"
type input "0906850633"
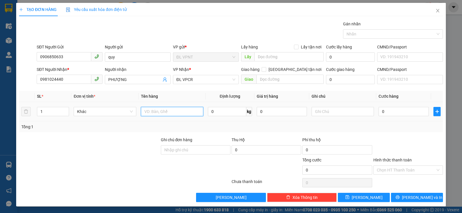
click at [151, 112] on input "text" at bounding box center [172, 111] width 62 height 9
paste input "ỤC"
paste input "Đ"
type input "1 CỤC ĐEN"
click at [385, 112] on input "0" at bounding box center [403, 111] width 50 height 9
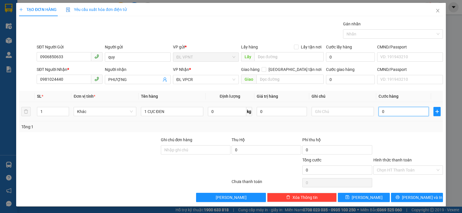
type input "3"
type input "30"
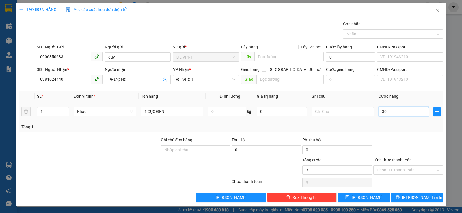
type input "30"
click at [384, 174] on input "Hình thức thanh toán" at bounding box center [406, 170] width 59 height 9
type input "30.000"
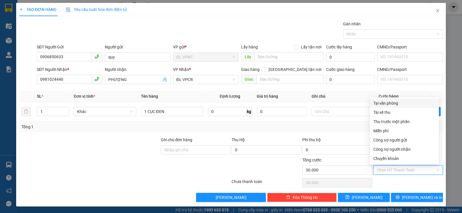
click at [389, 102] on div "Tại văn phòng" at bounding box center [404, 103] width 62 height 6
type input "0"
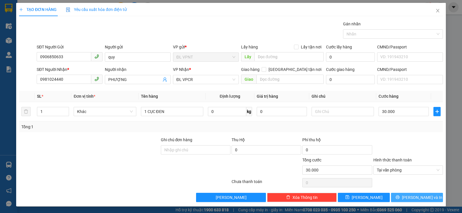
click at [414, 193] on button "[PERSON_NAME] và In" at bounding box center [417, 197] width 52 height 9
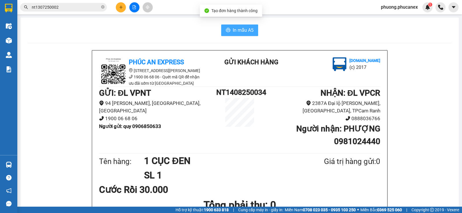
click at [243, 26] on button "In mẫu A5" at bounding box center [239, 31] width 37 height 12
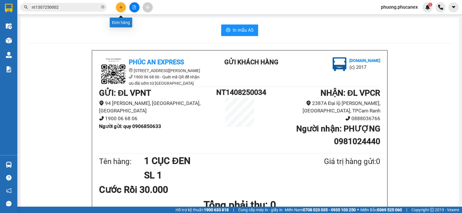
click at [117, 6] on button at bounding box center [121, 7] width 10 height 10
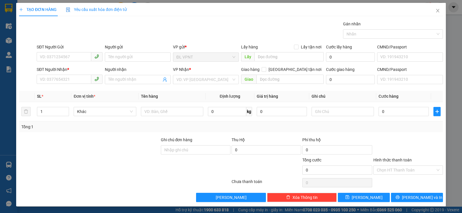
click at [106, 145] on div at bounding box center [89, 147] width 142 height 20
click at [48, 61] on input "SĐT Người Gửi" at bounding box center [64, 56] width 55 height 9
type input "2"
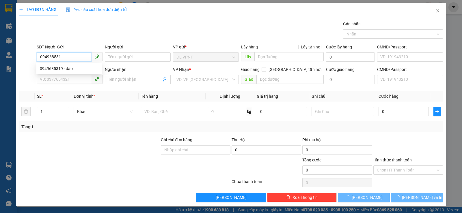
type input "0949685319"
click at [57, 70] on div "0949685319 - đào" at bounding box center [69, 69] width 58 height 6
type input "đào"
type input "0963811963"
type input "HÀ"
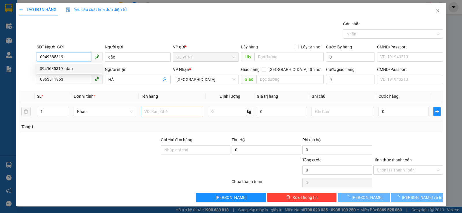
type input "0949685319"
click at [148, 110] on input "text" at bounding box center [172, 111] width 62 height 9
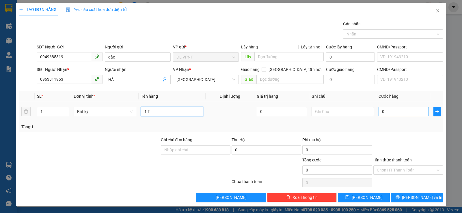
type input "1 T"
click at [388, 111] on input "0" at bounding box center [403, 111] width 50 height 9
type input "3"
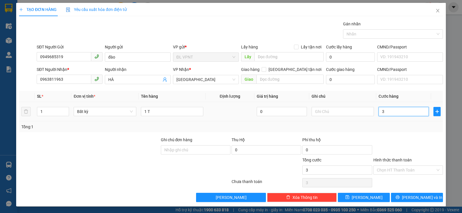
type input "30"
click at [406, 169] on input "Hình thức thanh toán" at bounding box center [406, 170] width 59 height 9
type input "30.000"
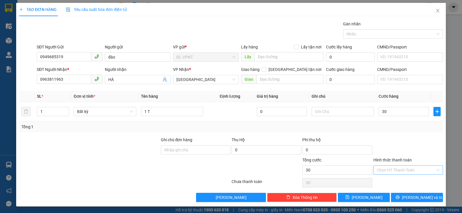
type input "30.000"
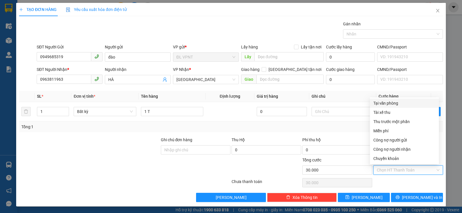
click at [391, 102] on div "Tại văn phòng" at bounding box center [404, 103] width 62 height 6
type input "0"
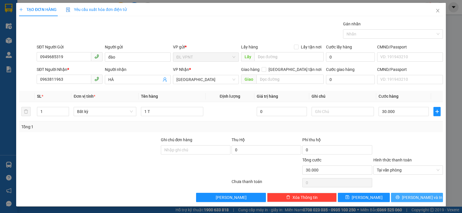
click at [404, 195] on button "[PERSON_NAME] và In" at bounding box center [417, 197] width 52 height 9
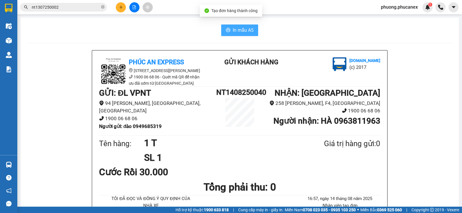
click at [226, 30] on icon "printer" at bounding box center [228, 30] width 5 height 5
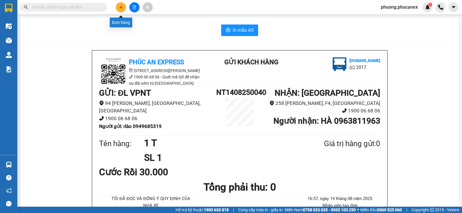
click at [121, 7] on icon "plus" at bounding box center [121, 7] width 4 height 4
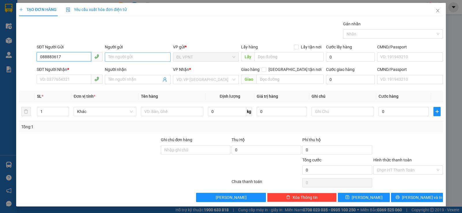
type input "088883617"
click at [112, 54] on input "Người gửi" at bounding box center [138, 57] width 66 height 9
paste input "À"
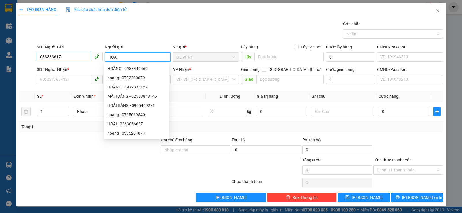
type input "HOÀ"
click at [51, 57] on input "088883617" at bounding box center [64, 56] width 55 height 9
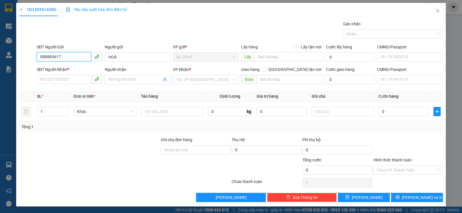
click at [41, 57] on input "088883617" at bounding box center [64, 56] width 55 height 9
type input "0988883617"
click at [58, 81] on input "SĐT Người Nhận *" at bounding box center [64, 79] width 55 height 9
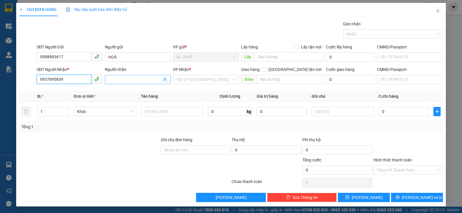
type input "0937895839"
click at [118, 79] on input "Người nhận" at bounding box center [134, 79] width 53 height 6
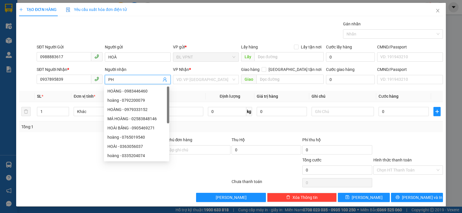
paste input "ÚC"
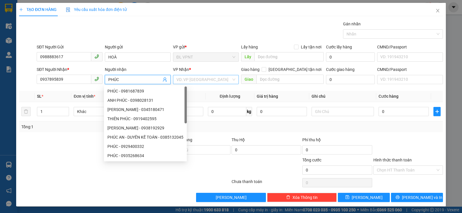
click at [192, 75] on div "VD: VP [GEOGRAPHIC_DATA]" at bounding box center [206, 79] width 66 height 9
type input "PHÚC"
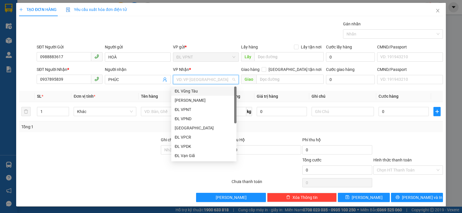
click at [190, 93] on div "ĐL Vũng Tàu" at bounding box center [204, 91] width 58 height 6
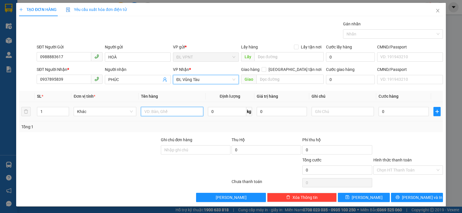
click at [159, 113] on input "text" at bounding box center [172, 111] width 62 height 9
type input "1 T"
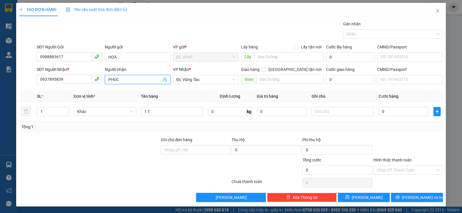
click at [126, 81] on input "PHÚC" at bounding box center [134, 79] width 53 height 6
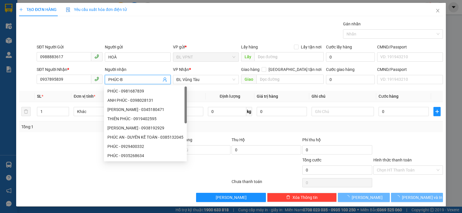
paste input "Ê"
paste input "ẾN"
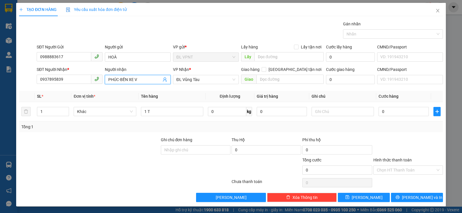
paste input "ŨNG"
paste input "ÀU"
type input "PHÚC-BẾN XE VŨNG TÀU"
click at [406, 113] on input "0" at bounding box center [403, 111] width 50 height 9
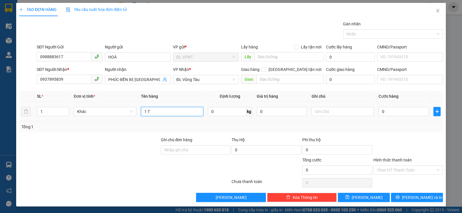
click at [160, 113] on input "1 T" at bounding box center [172, 111] width 62 height 9
paste input "Ê"
paste input "ỂM"
paste input "Đ"
paste input "ẢM"
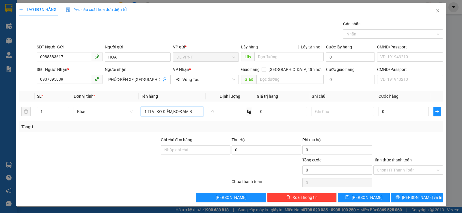
paste input "ẢO"
type input "1 TI VI KO KIỂM,KO ĐẢM BẢO"
click at [382, 112] on input "0" at bounding box center [403, 111] width 50 height 9
type input "2"
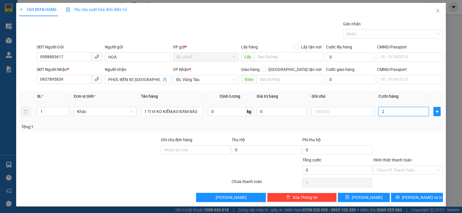
type input "2"
type input "25"
click at [322, 113] on input "text" at bounding box center [342, 111] width 62 height 9
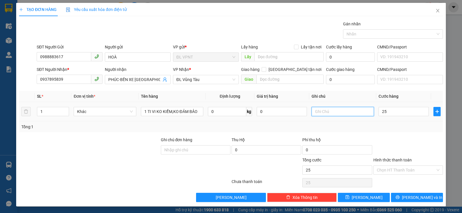
type input "25.000"
click at [398, 130] on div "Tổng: 1" at bounding box center [230, 127] width 419 height 6
click at [136, 138] on div at bounding box center [89, 147] width 142 height 20
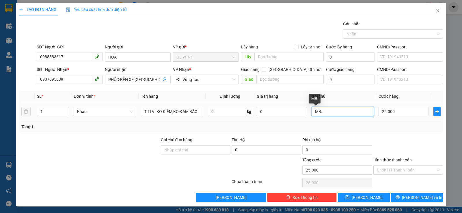
click at [326, 112] on input "MB:" at bounding box center [342, 111] width 62 height 9
paste input "14/08/25 17:07"
type input "MB: 14/08/25 17:07"
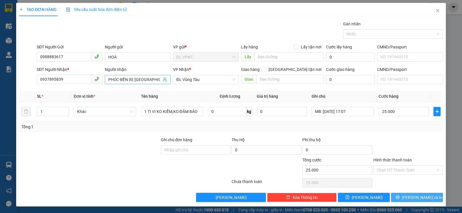
drag, startPoint x: 414, startPoint y: 195, endPoint x: 120, endPoint y: 80, distance: 316.0
click at [413, 196] on span "[PERSON_NAME] và In" at bounding box center [422, 197] width 40 height 6
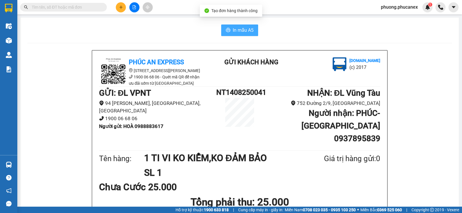
click at [235, 31] on span "In mẫu A5" at bounding box center [243, 30] width 21 height 7
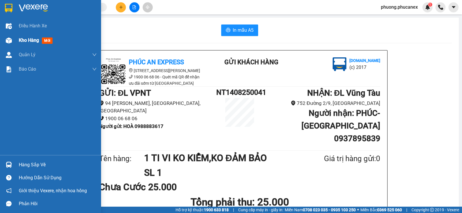
click at [30, 40] on span "Kho hàng" at bounding box center [29, 40] width 20 height 5
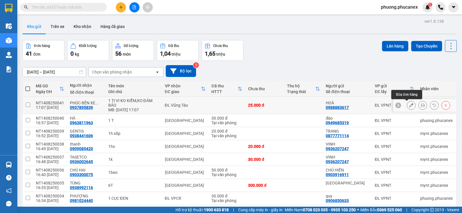
click at [409, 105] on icon at bounding box center [411, 105] width 4 height 4
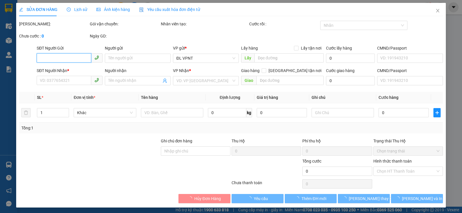
type input "0988883617"
type input "HOÀ"
type input "0937895839"
type input "PHÚC-BẾN XE VŨNG TÀU"
type input "25.000"
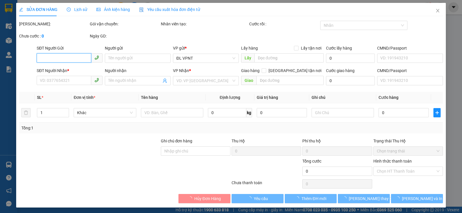
type input "25.000"
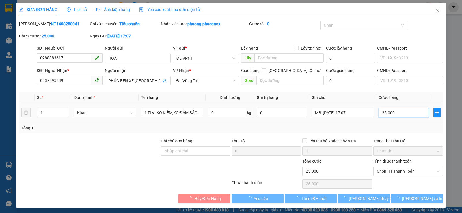
click at [393, 113] on input "25.000" at bounding box center [403, 112] width 50 height 9
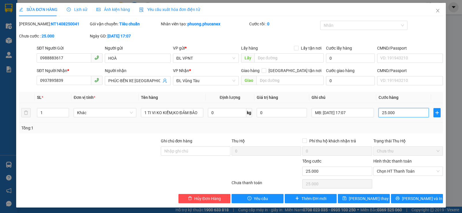
type input "2"
type input "25"
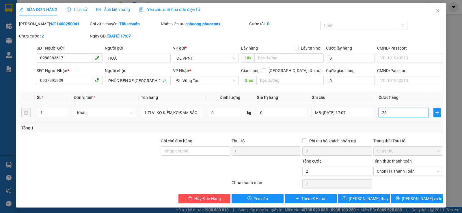
type input "25"
type input "250"
type input "2.500"
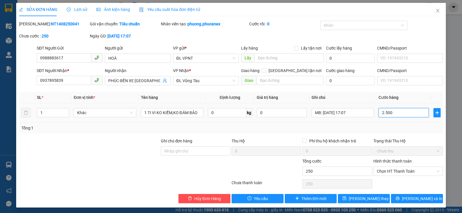
type input "2.500"
type input "25.000"
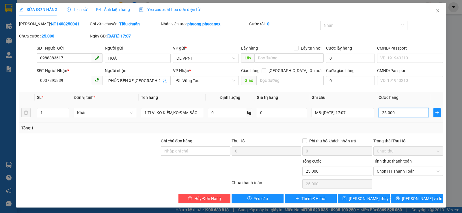
type input "250.000"
click at [367, 198] on span "[PERSON_NAME] thay đổi" at bounding box center [372, 199] width 46 height 6
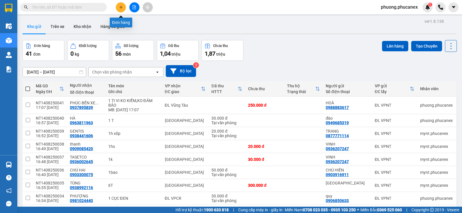
click at [121, 7] on icon "plus" at bounding box center [120, 7] width 3 height 0
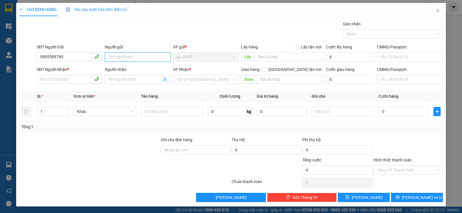
click at [120, 58] on input "Người gửi" at bounding box center [138, 57] width 66 height 9
click at [49, 57] on input "0905589789" at bounding box center [64, 56] width 55 height 9
type input "0906589789"
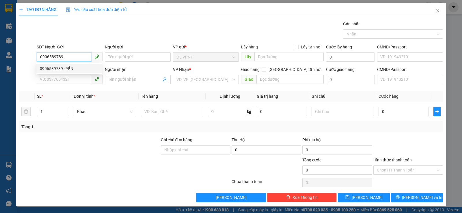
click at [61, 70] on div "0906589789 - YẾN" at bounding box center [69, 69] width 58 height 6
type input "YẾN"
type input "0938736912"
type input "HÙNG"
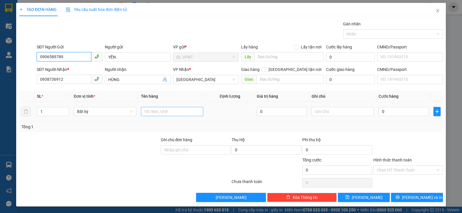
type input "0906589789"
click at [161, 111] on input "text" at bounding box center [172, 111] width 62 height 9
type input "1 TX"
click at [398, 114] on input "0" at bounding box center [403, 111] width 50 height 9
type input "3"
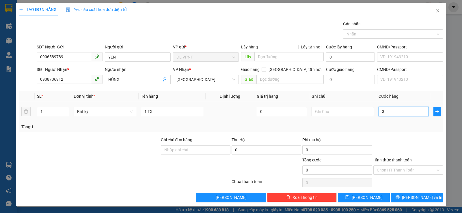
type input "3"
type input "30"
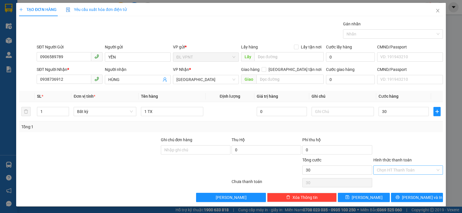
click at [404, 174] on input "Hình thức thanh toán" at bounding box center [406, 170] width 59 height 9
type input "30.000"
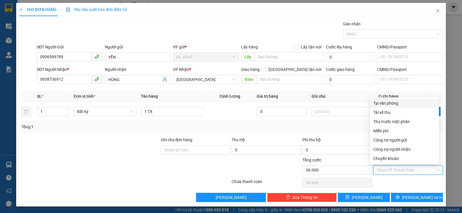
click at [390, 102] on div "Tại văn phòng" at bounding box center [404, 103] width 62 height 6
type input "0"
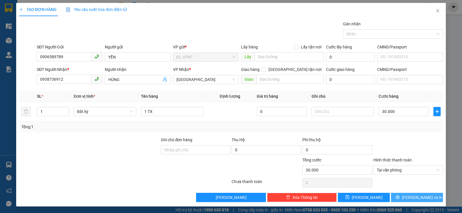
click at [412, 194] on span "[PERSON_NAME] và In" at bounding box center [422, 197] width 40 height 6
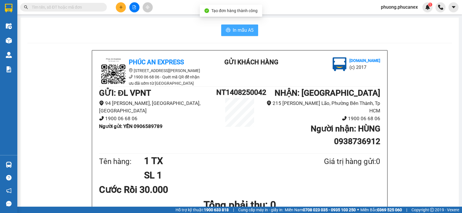
click at [237, 27] on span "In mẫu A5" at bounding box center [243, 30] width 21 height 7
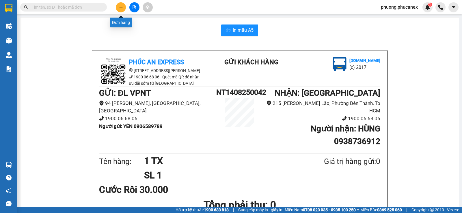
click at [117, 8] on button at bounding box center [121, 7] width 10 height 10
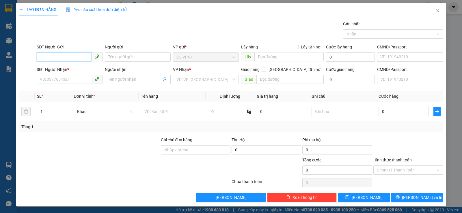
click at [54, 55] on input "SĐT Người Gửi" at bounding box center [64, 56] width 55 height 9
click at [117, 57] on input "Người gửi" at bounding box center [138, 57] width 66 height 9
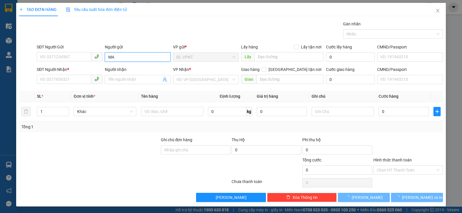
type input "M"
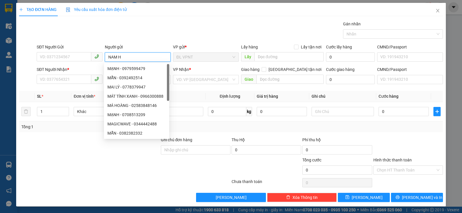
paste input "ẢI"
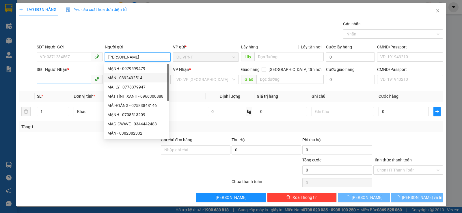
type input "NAM HẢI"
click at [64, 81] on input "SĐT Người Nhận *" at bounding box center [64, 79] width 55 height 9
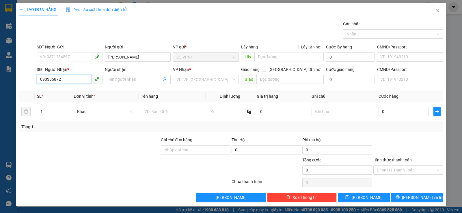
type input "0903858727"
click at [80, 90] on div "0903858727 - CÔNG TY CANNZY" at bounding box center [74, 91] width 69 height 6
type input "CÔNG TY CANNZY"
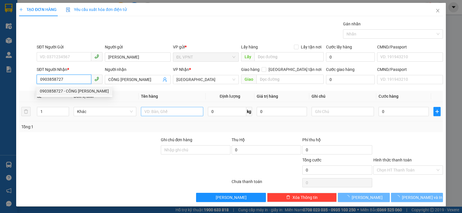
type input "0903858727"
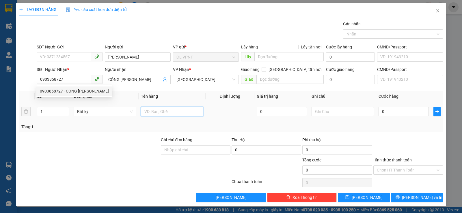
click at [162, 112] on input "text" at bounding box center [172, 111] width 62 height 9
paste input "Ê"
paste input "ẾP"
type input "2 T BẾP"
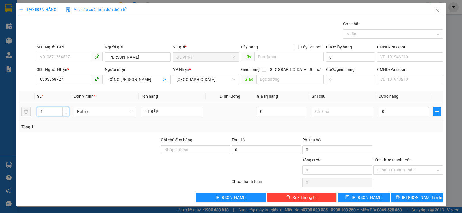
click at [59, 113] on input "1" at bounding box center [52, 111] width 31 height 9
type input "2"
click at [394, 107] on input "0" at bounding box center [403, 111] width 50 height 9
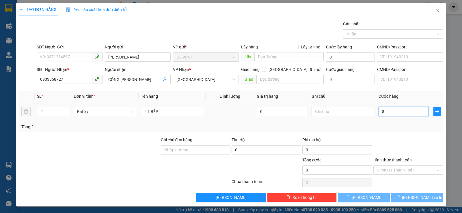
type input "80"
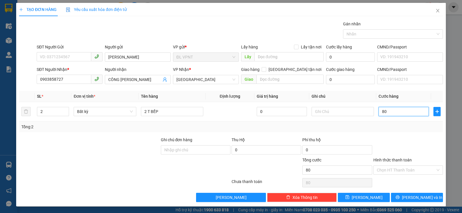
type input "80"
click at [399, 197] on icon "printer" at bounding box center [397, 197] width 4 height 4
type input "80.000"
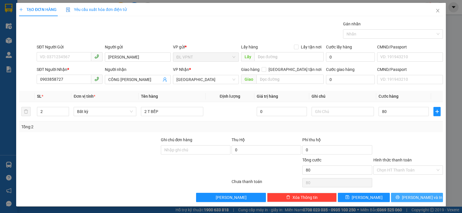
type input "80.000"
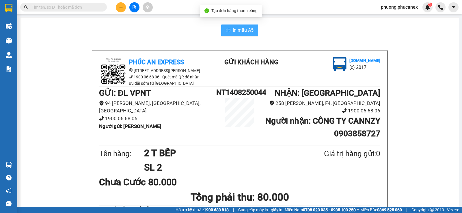
click at [235, 30] on span "In mẫu A5" at bounding box center [243, 30] width 21 height 7
click at [46, 6] on input "text" at bounding box center [66, 7] width 68 height 6
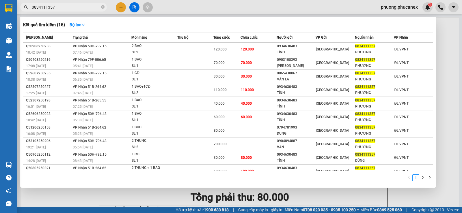
type input "0834111357"
click at [120, 8] on div at bounding box center [231, 106] width 462 height 213
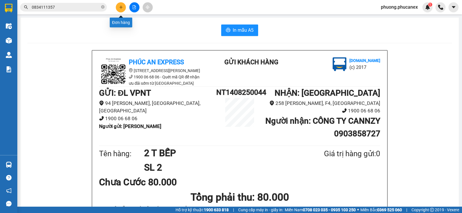
click at [123, 7] on icon "plus" at bounding box center [121, 7] width 4 height 4
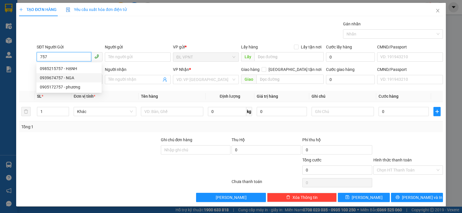
click at [72, 79] on div "0939674757 - NGA" at bounding box center [69, 78] width 58 height 6
type input "0939674757"
type input "NGA"
type input "0908609882"
type input "HẬU"
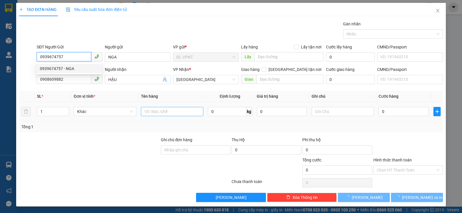
type input "0939674757"
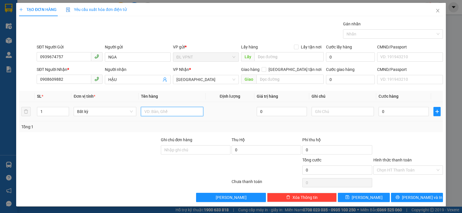
click at [154, 110] on input "text" at bounding box center [172, 111] width 62 height 9
type input "1 T"
click at [387, 114] on input "0" at bounding box center [403, 111] width 50 height 9
type input "6"
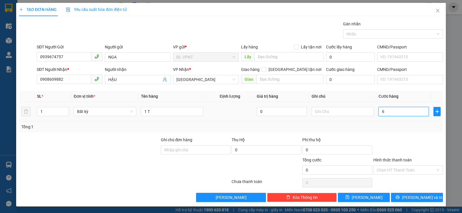
type input "6"
type input "60"
click at [329, 113] on input "text" at bounding box center [342, 111] width 62 height 9
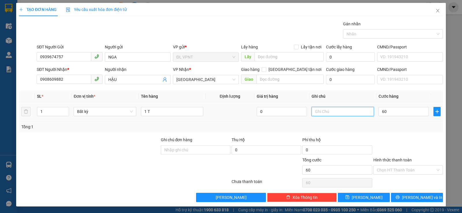
type input "60.000"
paste input "Ô"
paste input "Ơ"
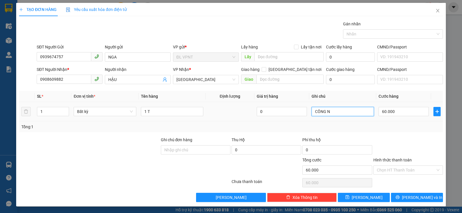
paste input "Ợ"
type input "CÔNG NỢ"
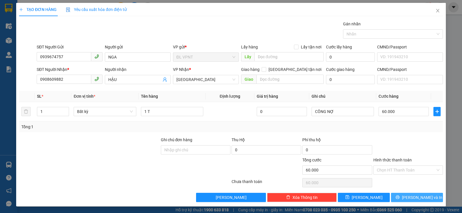
click at [413, 197] on span "[PERSON_NAME] và In" at bounding box center [422, 197] width 40 height 6
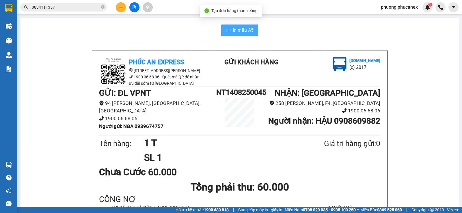
click at [233, 30] on span "In mẫu A5" at bounding box center [243, 30] width 21 height 7
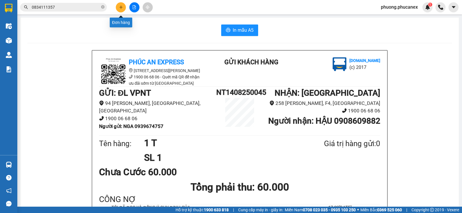
click at [121, 5] on icon "plus" at bounding box center [121, 7] width 4 height 4
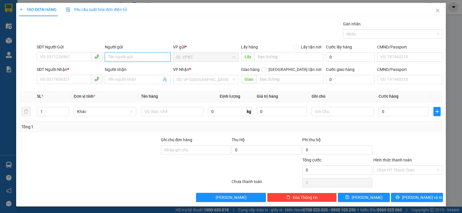
click at [109, 54] on input "Người gửi" at bounding box center [138, 57] width 66 height 9
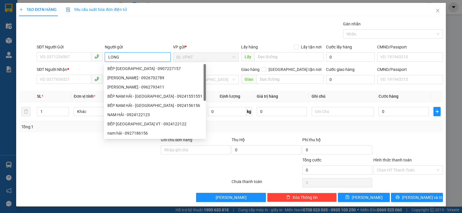
paste input "Đ"
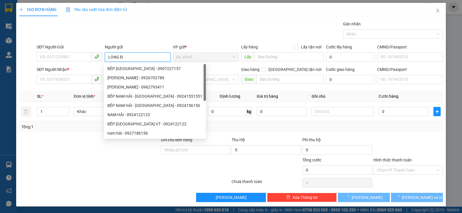
paste input "ẸP"
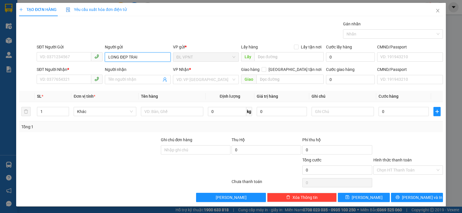
type input "LONG ĐẸP TRAI"
click at [69, 74] on div "SĐT Người Nhận *" at bounding box center [70, 70] width 66 height 9
click at [68, 79] on input "SĐT Người Nhận *" at bounding box center [64, 79] width 55 height 9
type input "0938339937"
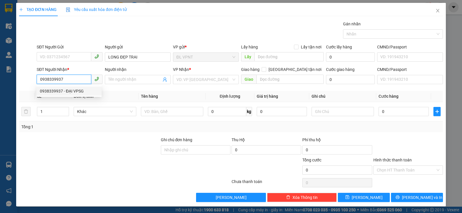
click at [78, 92] on div "0938339937 - ĐẠI VPSG" at bounding box center [69, 91] width 58 height 6
type input "ĐẠI VPSG"
type input "0938339937"
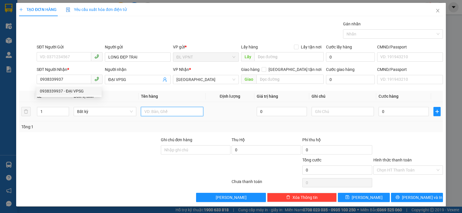
click at [158, 114] on input "text" at bounding box center [172, 111] width 62 height 9
type input "4 T"
click at [53, 111] on input "1" at bounding box center [52, 111] width 31 height 9
type input "4"
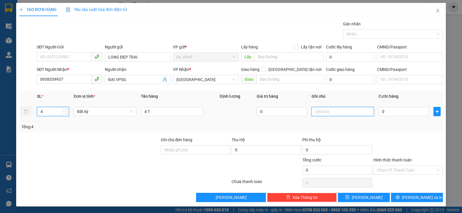
click at [338, 113] on input "text" at bounding box center [342, 111] width 62 height 9
type input "KO THU"
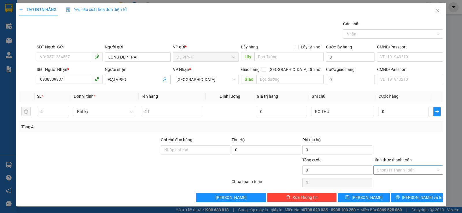
click at [395, 173] on input "Hình thức thanh toán" at bounding box center [406, 170] width 59 height 9
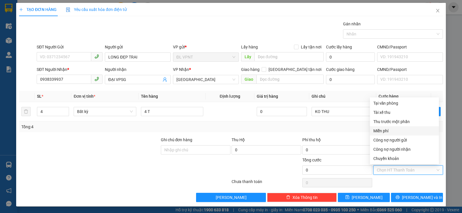
click at [386, 131] on div "Miễn phí" at bounding box center [404, 131] width 62 height 6
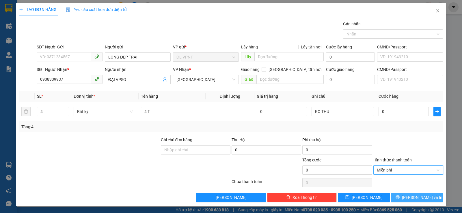
click at [407, 193] on button "[PERSON_NAME] và In" at bounding box center [417, 197] width 52 height 9
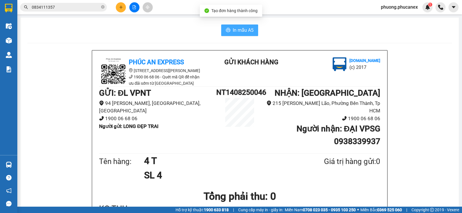
click at [235, 30] on span "In mẫu A5" at bounding box center [243, 30] width 21 height 7
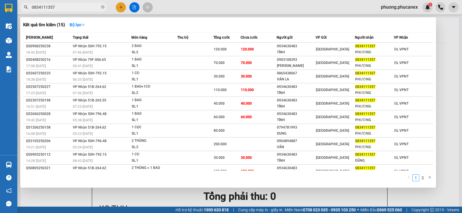
click at [59, 5] on input "0834111357" at bounding box center [66, 7] width 68 height 6
drag, startPoint x: 59, startPoint y: 5, endPoint x: 39, endPoint y: 10, distance: 20.4
click at [39, 10] on input "0834111357" at bounding box center [66, 7] width 68 height 6
click at [118, 5] on div at bounding box center [231, 106] width 462 height 213
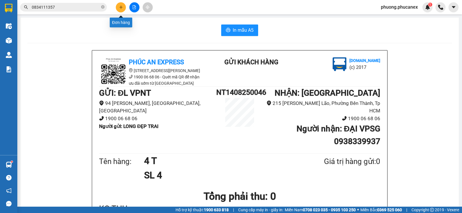
click at [126, 8] on button at bounding box center [121, 7] width 10 height 10
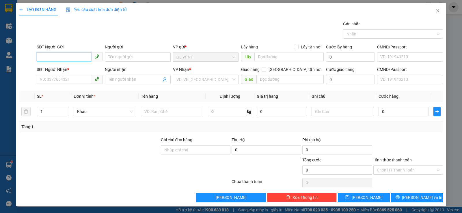
click at [50, 58] on input "SĐT Người Gửi" at bounding box center [64, 56] width 55 height 9
type input "3"
click at [52, 57] on input "03333332559" at bounding box center [64, 56] width 55 height 9
type input "0333332559"
click at [68, 70] on div "0333332559 - thái" at bounding box center [69, 69] width 58 height 6
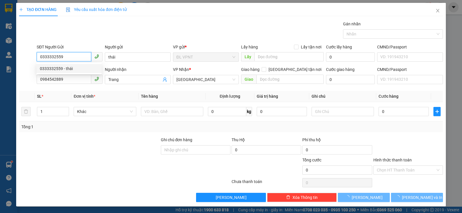
type input "thái"
type input "0984542889"
type input "Trang"
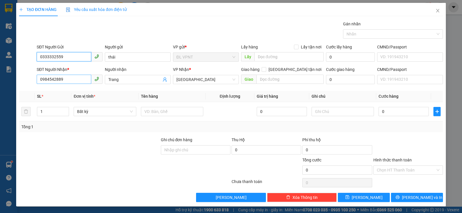
type input "0333332559"
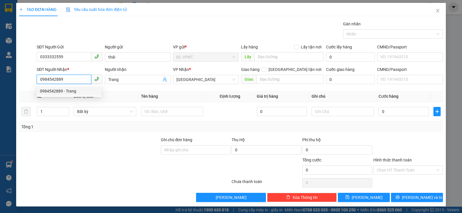
click at [72, 80] on input "0984542889" at bounding box center [64, 79] width 55 height 9
drag, startPoint x: 72, startPoint y: 80, endPoint x: 17, endPoint y: 91, distance: 56.3
click at [31, 85] on div "SĐT Người Nhận * 0984542889 Người nhận Trang VP Nhận * ĐL Quận 1 Giao hàng Giao…" at bounding box center [230, 76] width 425 height 20
type input "0909763909"
click at [64, 90] on div "0909763909 - ÚT" at bounding box center [69, 91] width 58 height 6
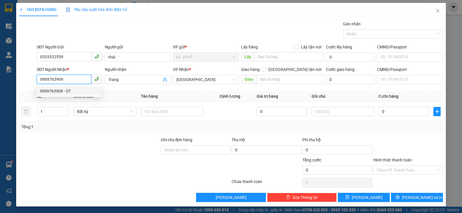
type input "ÚT"
type input "0909763909"
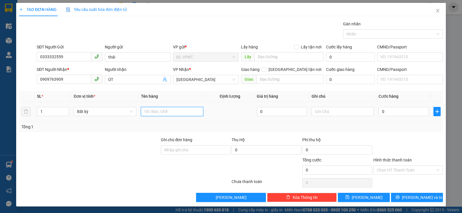
click at [153, 111] on input "text" at bounding box center [172, 111] width 62 height 9
type input "1 TX"
click at [383, 113] on input "0" at bounding box center [403, 111] width 50 height 9
type input "4"
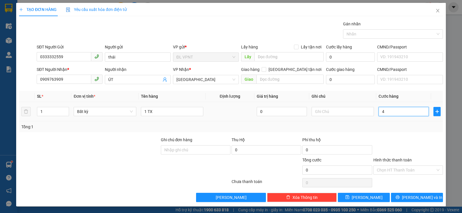
type input "4"
type input "40"
click at [401, 166] on input "Hình thức thanh toán" at bounding box center [406, 170] width 59 height 9
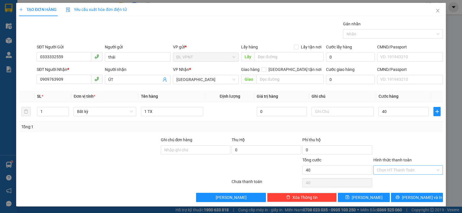
type input "40.000"
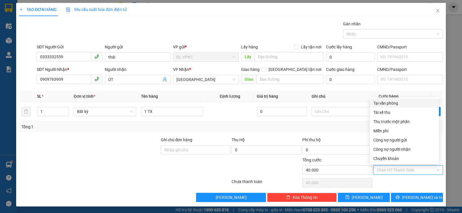
click at [388, 101] on div "Tại văn phòng" at bounding box center [404, 103] width 62 height 6
type input "0"
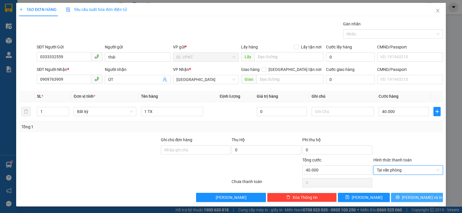
click at [399, 195] on icon "printer" at bounding box center [397, 197] width 4 height 4
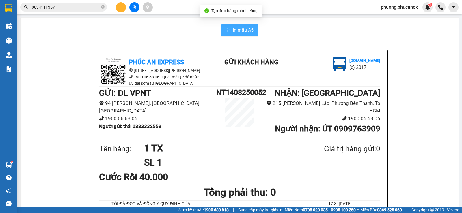
click at [237, 30] on span "In mẫu A5" at bounding box center [243, 30] width 21 height 7
drag, startPoint x: 166, startPoint y: 127, endPoint x: 134, endPoint y: 129, distance: 32.1
click at [134, 129] on li "Người gửi : thái 0333332559" at bounding box center [157, 127] width 117 height 8
copy b "0333332559"
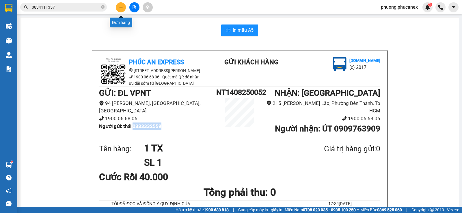
click at [119, 6] on icon "plus" at bounding box center [121, 7] width 4 height 4
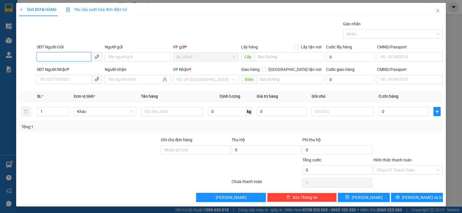
click at [53, 57] on input "SĐT Người Gửi" at bounding box center [64, 56] width 55 height 9
paste input "0333332559"
type input "0333332559"
click at [66, 67] on div "0333332559 - thái" at bounding box center [69, 69] width 58 height 6
type input "thái"
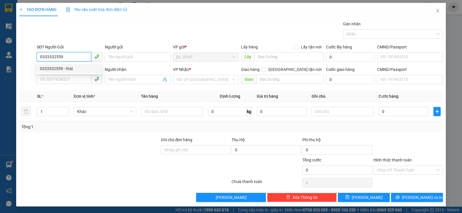
type input "0909763909"
type input "ÚT"
type input "0333332559"
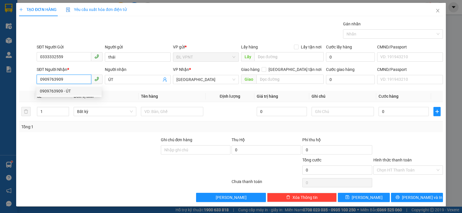
drag, startPoint x: 69, startPoint y: 80, endPoint x: 46, endPoint y: 80, distance: 22.5
click at [46, 80] on input "0909763909" at bounding box center [64, 79] width 55 height 9
type input "09084542889"
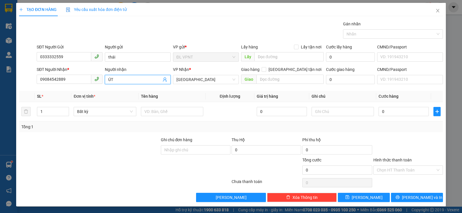
drag, startPoint x: 117, startPoint y: 81, endPoint x: 99, endPoint y: 81, distance: 17.3
click at [99, 81] on div "SĐT Người Nhận * 09084542889 Người nhận ÚT ÚT VP Nhận * ĐL Quận 1 Giao hàng Gia…" at bounding box center [239, 76] width 408 height 20
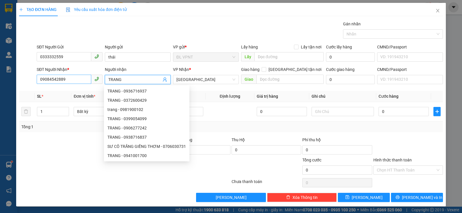
type input "TRANG"
click at [46, 81] on input "09084542889" at bounding box center [64, 79] width 55 height 9
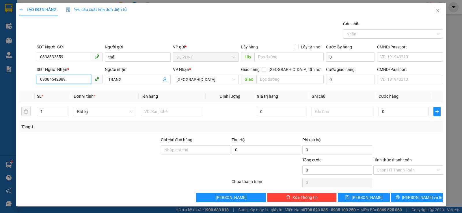
type input "0984542889"
click at [65, 93] on div "0984542889 - Trang" at bounding box center [69, 91] width 58 height 6
type input "Trang"
type input "0984542889"
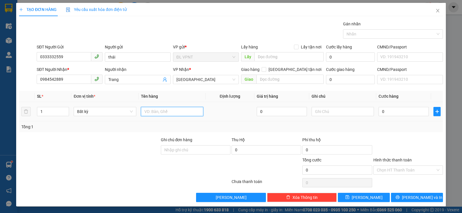
click at [161, 113] on input "text" at bounding box center [172, 111] width 62 height 9
type input "1 TX"
click at [399, 113] on input "0" at bounding box center [403, 111] width 50 height 9
type input "5"
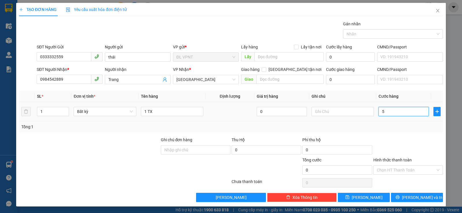
type input "5"
type input "50"
click at [393, 171] on input "Hình thức thanh toán" at bounding box center [406, 170] width 59 height 9
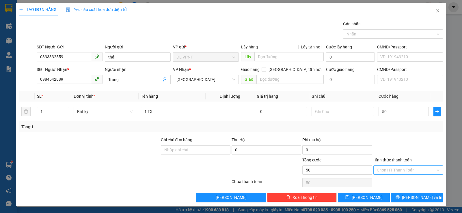
type input "50.000"
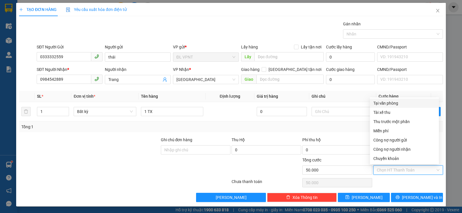
click at [395, 103] on div "Tại văn phòng" at bounding box center [404, 103] width 62 height 6
type input "0"
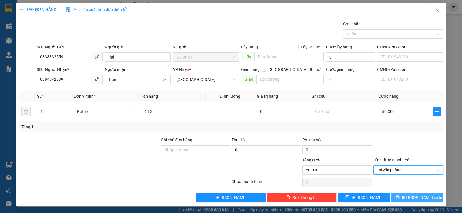
click at [409, 198] on span "[PERSON_NAME] và In" at bounding box center [422, 197] width 40 height 6
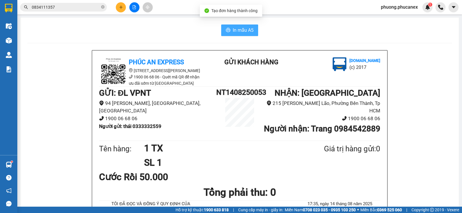
click at [233, 28] on span "In mẫu A5" at bounding box center [243, 30] width 21 height 7
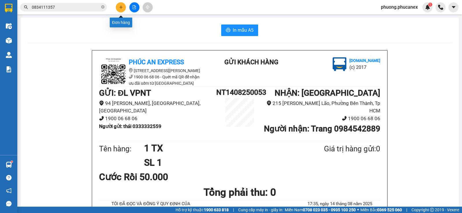
click at [123, 8] on icon "plus" at bounding box center [121, 7] width 4 height 4
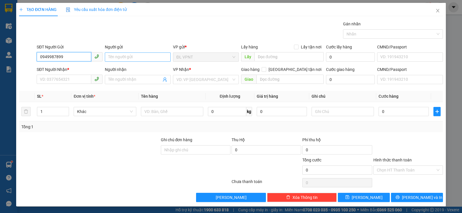
type input "0949987899"
click at [114, 58] on input "Người gửi" at bounding box center [138, 57] width 66 height 9
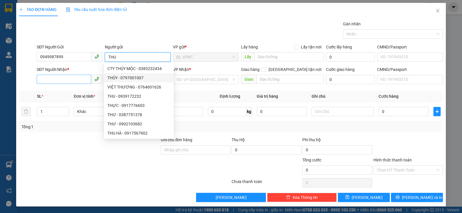
type input "THU"
click at [62, 81] on input "SĐT Người Nhận *" at bounding box center [64, 79] width 55 height 9
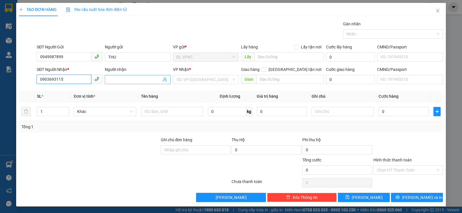
type input "0903693115"
click at [113, 79] on input "Người nhận" at bounding box center [134, 79] width 53 height 6
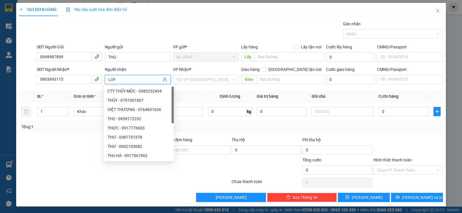
paste input "Ê"
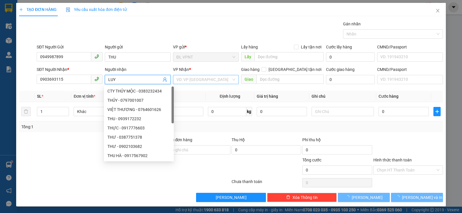
paste input "ỄN"
type input "LUYỄN"
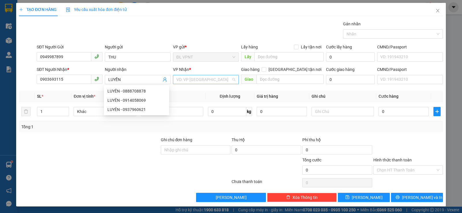
click at [193, 82] on input "search" at bounding box center [203, 79] width 55 height 9
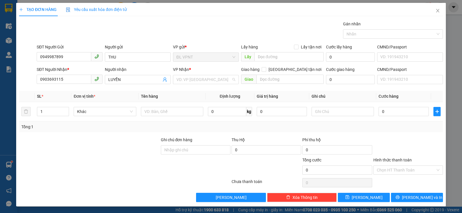
drag, startPoint x: 101, startPoint y: 24, endPoint x: 133, endPoint y: 1, distance: 38.8
click at [101, 24] on div "Gói vận chuyển * Tiêu chuẩn Gán nhãn Nhãn" at bounding box center [239, 31] width 408 height 20
click at [435, 10] on icon "close" at bounding box center [437, 10] width 5 height 5
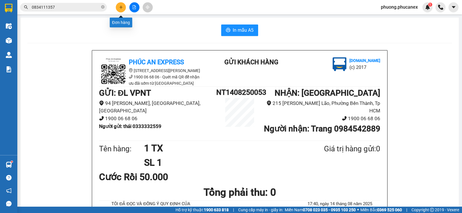
click at [117, 7] on button at bounding box center [121, 7] width 10 height 10
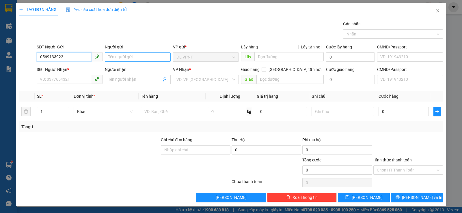
type input "0569133922"
click at [110, 55] on input "Người gửi" at bounding box center [138, 57] width 66 height 9
paste input "À"
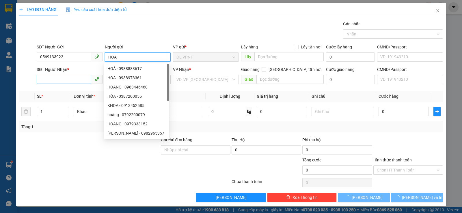
type input "HOÀ"
click at [58, 81] on input "SĐT Người Nhận *" at bounding box center [64, 79] width 55 height 9
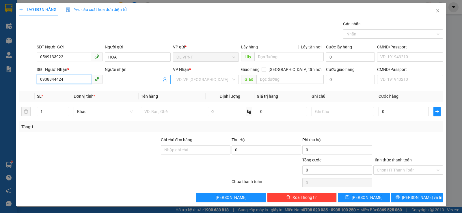
type input "0938844424"
click at [114, 81] on input "Người nhận" at bounding box center [134, 79] width 53 height 6
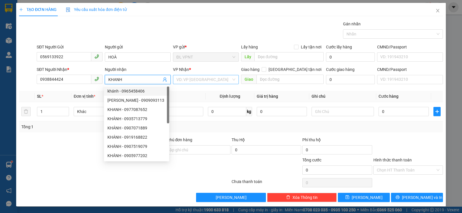
type input "KHANH"
click at [186, 80] on input "search" at bounding box center [203, 79] width 55 height 9
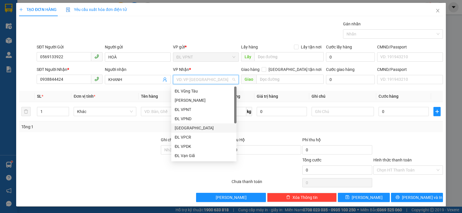
click at [192, 128] on div "[GEOGRAPHIC_DATA]" at bounding box center [204, 128] width 58 height 6
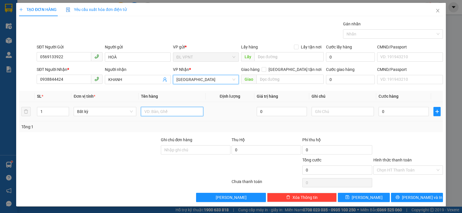
click at [163, 113] on input "text" at bounding box center [172, 111] width 62 height 9
paste input "ÓI"
paste input "ẮNG"
click at [165, 111] on input "1 GÓI TRẮNẮNG" at bounding box center [172, 111] width 62 height 9
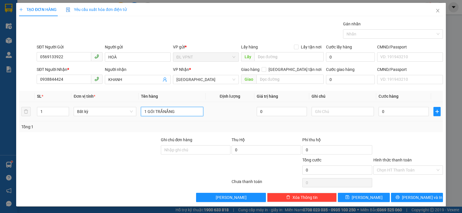
click at [171, 112] on input "1 GÓI TRẮNẮNG" at bounding box center [172, 111] width 62 height 9
click at [171, 110] on input "1 GÓI TRẮNẮNG" at bounding box center [172, 111] width 62 height 9
paste input "Ă"
paste input "ẮN"
type input "1 GÓI TRẮNG"
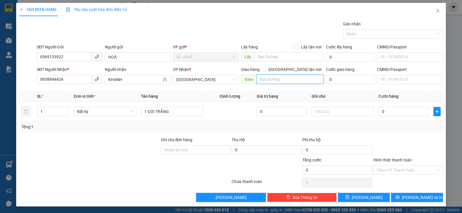
click at [273, 78] on input "text" at bounding box center [290, 79] width 68 height 9
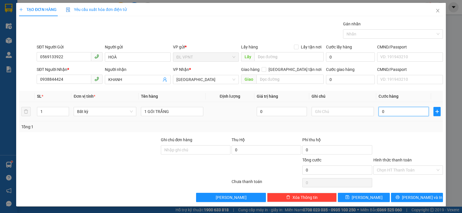
click at [381, 110] on input "0" at bounding box center [403, 111] width 50 height 9
type input "2"
type input "20"
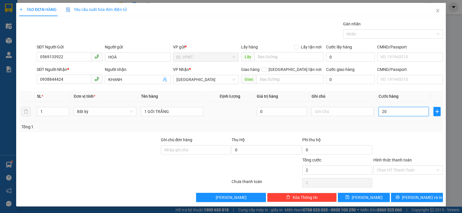
type input "20"
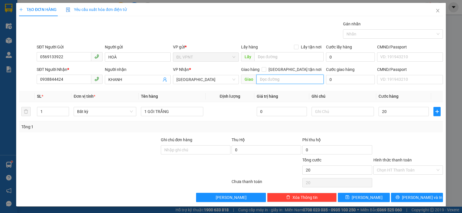
click at [279, 80] on input "text" at bounding box center [290, 79] width 68 height 9
type input "20.000"
paste input "Ô"
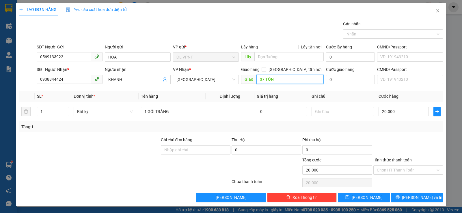
paste input "Đ"
paste input "Ư"
paste input "ỨC"
paste input "Ă"
paste input "ẮNG"
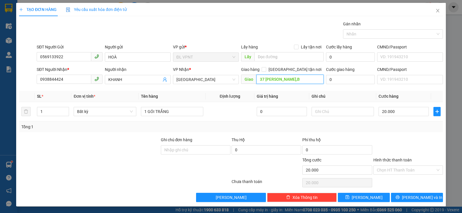
paste input "Ê"
paste input "ẾN"
paste input "É"
type input "37 TÔN ĐỨC THẮNG,BẾN NGHÉ,Q1"
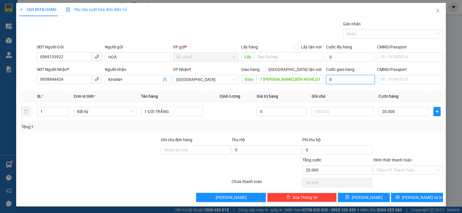
scroll to position [0, 0]
click at [331, 78] on input "0" at bounding box center [350, 79] width 49 height 9
type input "5"
type input "20.005"
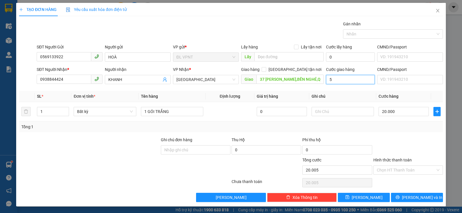
type input "50"
type input "20.050"
click at [416, 141] on div at bounding box center [408, 147] width 71 height 20
type input "50.000"
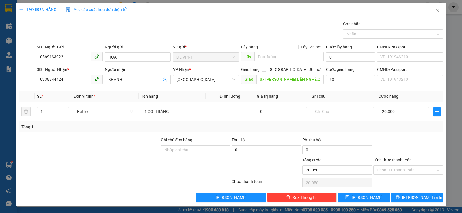
type input "70.000"
click at [396, 169] on input "Hình thức thanh toán" at bounding box center [406, 170] width 59 height 9
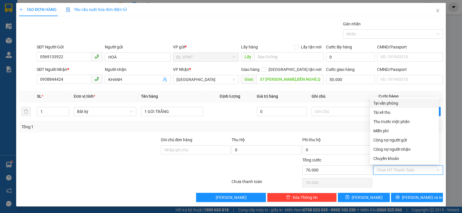
click at [383, 104] on div "Tại văn phòng" at bounding box center [404, 103] width 62 height 6
type input "0"
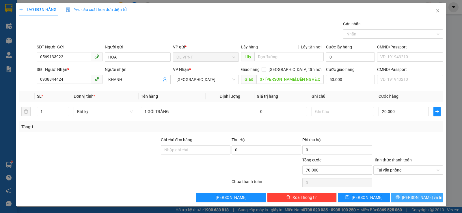
click at [399, 196] on icon "printer" at bounding box center [397, 197] width 4 height 4
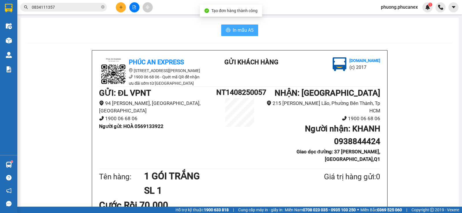
click at [248, 31] on span "In mẫu A5" at bounding box center [243, 30] width 21 height 7
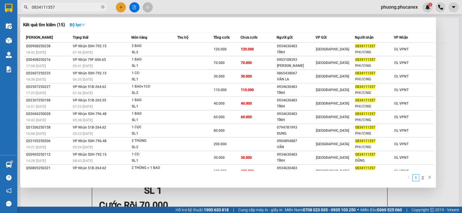
click at [57, 7] on input "0834111357" at bounding box center [66, 7] width 68 height 6
drag, startPoint x: 57, startPoint y: 7, endPoint x: 25, endPoint y: 10, distance: 31.9
click at [25, 10] on span "0834111357" at bounding box center [63, 7] width 87 height 9
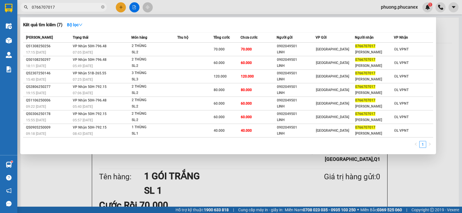
type input "0766707017"
click at [119, 6] on div at bounding box center [231, 106] width 462 height 213
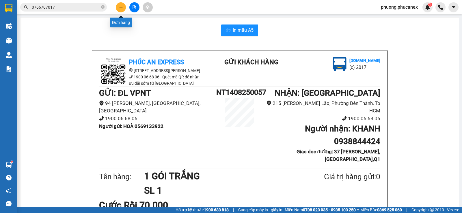
click at [120, 10] on button at bounding box center [121, 7] width 10 height 10
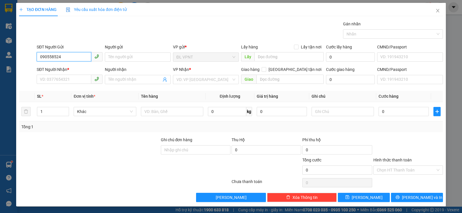
type input "0905585249"
click at [71, 69] on div "0905585249 - HƯƠNG" at bounding box center [69, 69] width 58 height 6
type input "HƯƠNG"
type input "0939327979"
type input "NGUYỄN THANH LOAN"
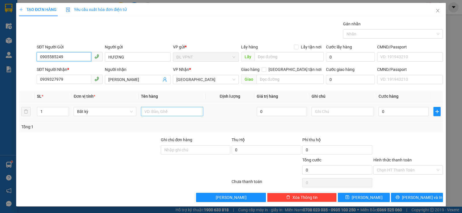
type input "0905585249"
drag, startPoint x: 157, startPoint y: 112, endPoint x: 149, endPoint y: 111, distance: 8.4
click at [156, 112] on input "text" at bounding box center [172, 111] width 62 height 9
paste input "ÓI"
type input "1 GÓI"
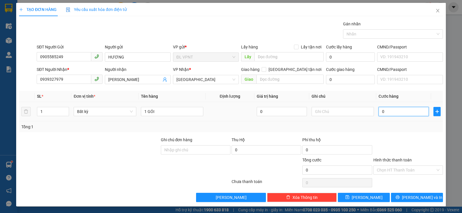
click at [392, 111] on input "0" at bounding box center [403, 111] width 50 height 9
type input "2"
type input "20"
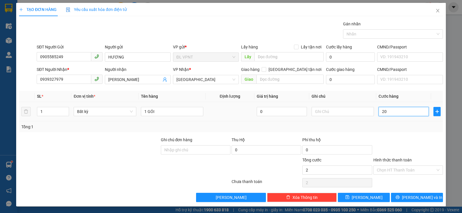
type input "20"
click at [389, 169] on input "Hình thức thanh toán" at bounding box center [406, 170] width 59 height 9
type input "20.000"
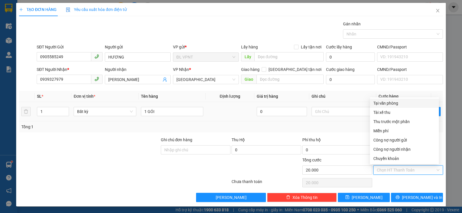
click at [389, 105] on div "Tại văn phòng" at bounding box center [404, 103] width 62 height 6
type input "0"
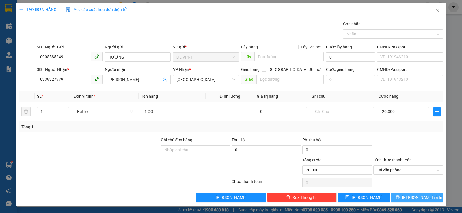
click at [405, 193] on button "[PERSON_NAME] và In" at bounding box center [417, 197] width 52 height 9
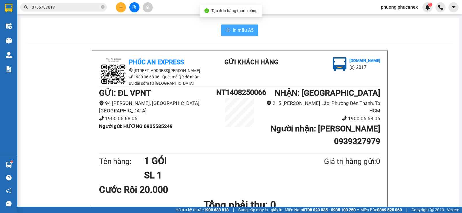
click at [233, 28] on span "In mẫu A5" at bounding box center [243, 30] width 21 height 7
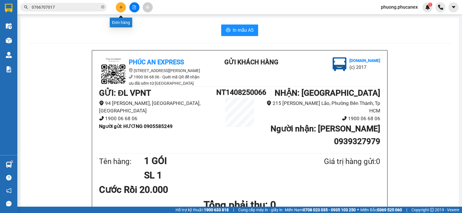
click at [123, 10] on button at bounding box center [121, 7] width 10 height 10
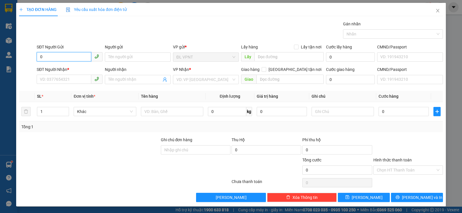
click at [49, 57] on input "0" at bounding box center [64, 56] width 55 height 9
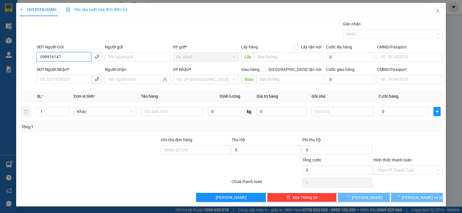
type input "0989161470"
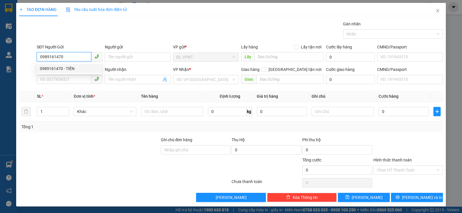
click at [76, 69] on div "0989161470 - TIẾN" at bounding box center [69, 69] width 58 height 6
type input "TIẾN"
type input "0918176638"
type input "KIM HOÀNG"
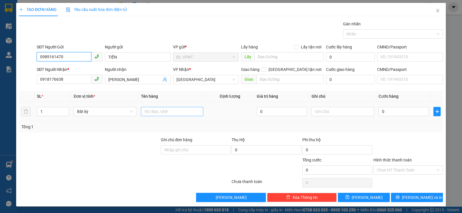
type input "0989161470"
click at [157, 113] on input "text" at bounding box center [172, 111] width 62 height 9
paste input "Ụ"
type input "1 CỤC"
click at [394, 112] on input "0" at bounding box center [403, 111] width 50 height 9
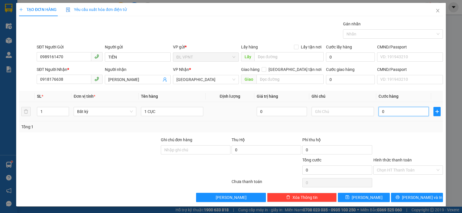
type input "3"
type input "30"
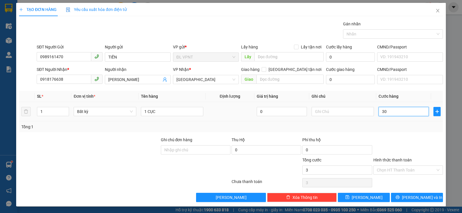
type input "30"
click at [394, 171] on input "Hình thức thanh toán" at bounding box center [406, 170] width 59 height 9
type input "30.000"
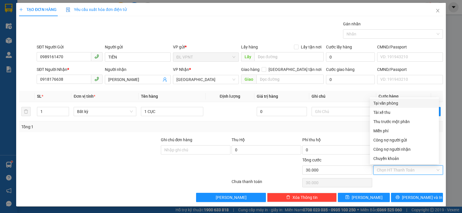
click at [390, 104] on div "Tại văn phòng" at bounding box center [404, 103] width 62 height 6
type input "0"
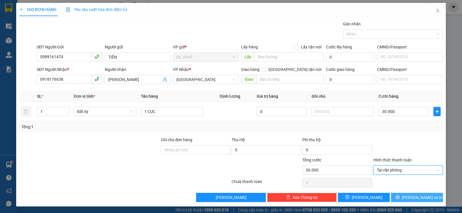
drag, startPoint x: 409, startPoint y: 197, endPoint x: 131, endPoint y: 50, distance: 314.3
click at [409, 197] on span "[PERSON_NAME] và In" at bounding box center [422, 197] width 40 height 6
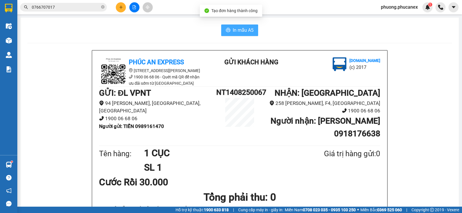
click at [238, 31] on span "In mẫu A5" at bounding box center [243, 30] width 21 height 7
click at [97, 28] on div "In mẫu A5" at bounding box center [239, 31] width 424 height 12
